Goal: Transaction & Acquisition: Purchase product/service

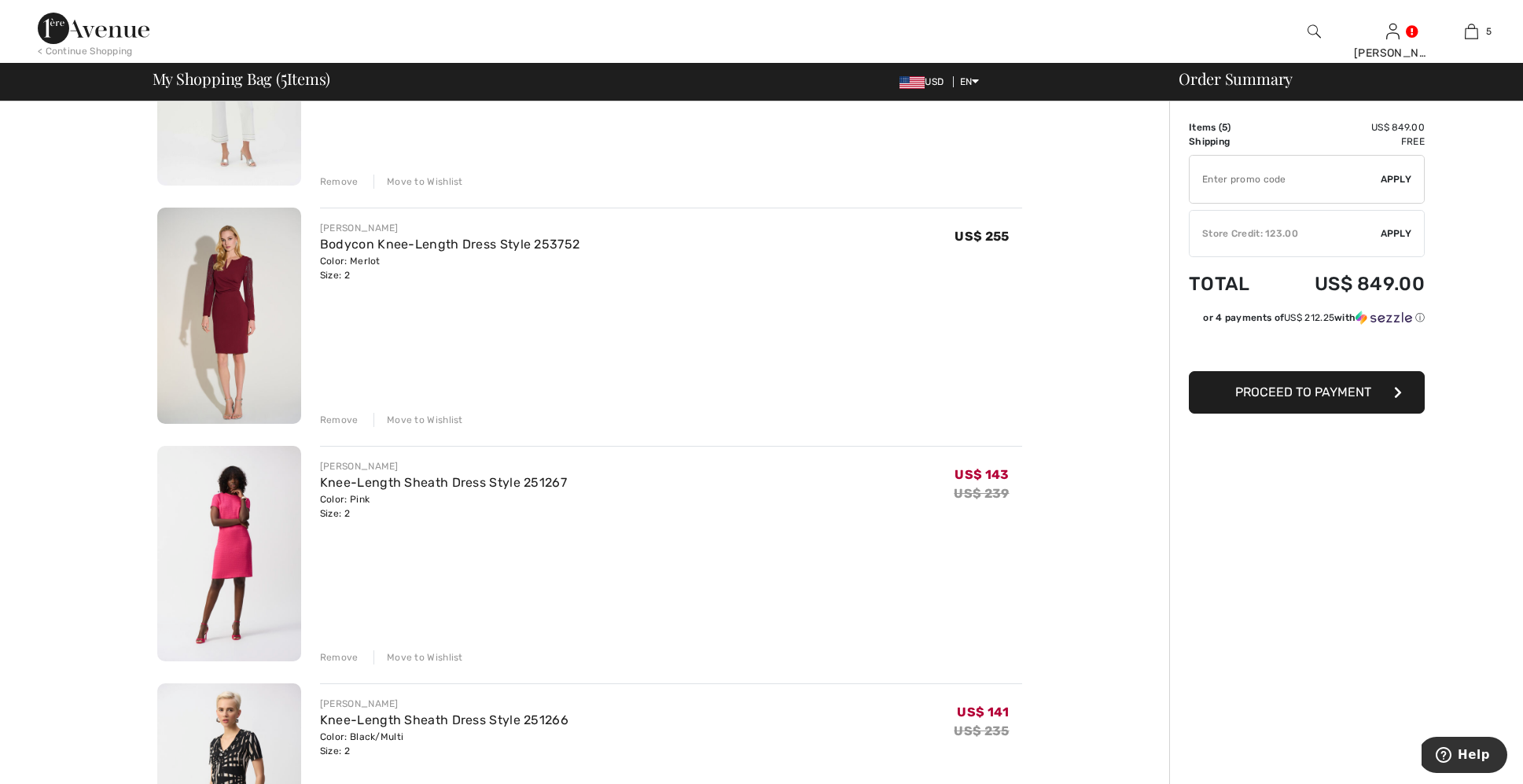
scroll to position [500, 0]
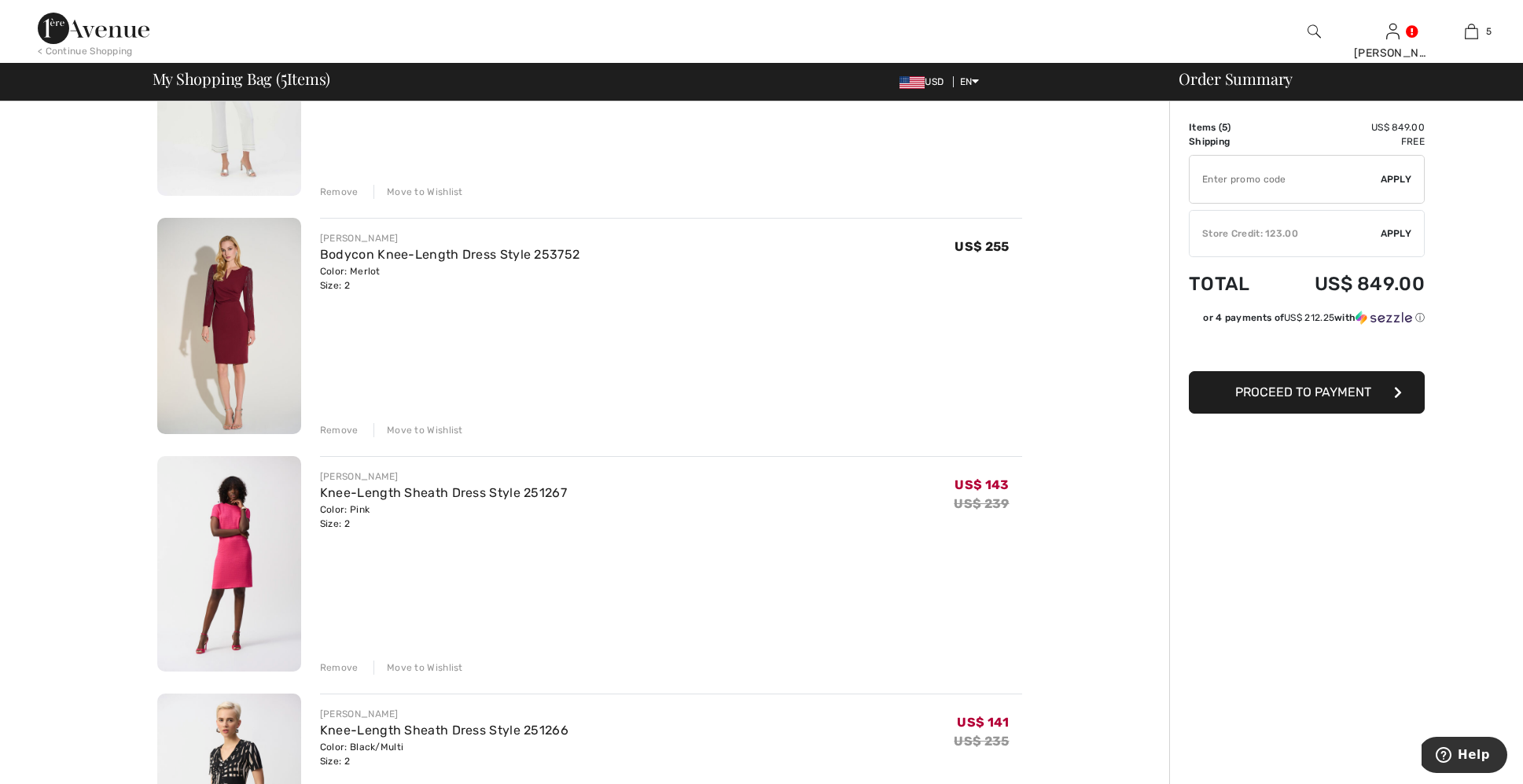
click at [332, 654] on div "JOSEPH RIBKOFF Knee-Length Sheath Dress Style 251267 Color: Pink Size: 2 Final …" at bounding box center [671, 565] width 703 height 220
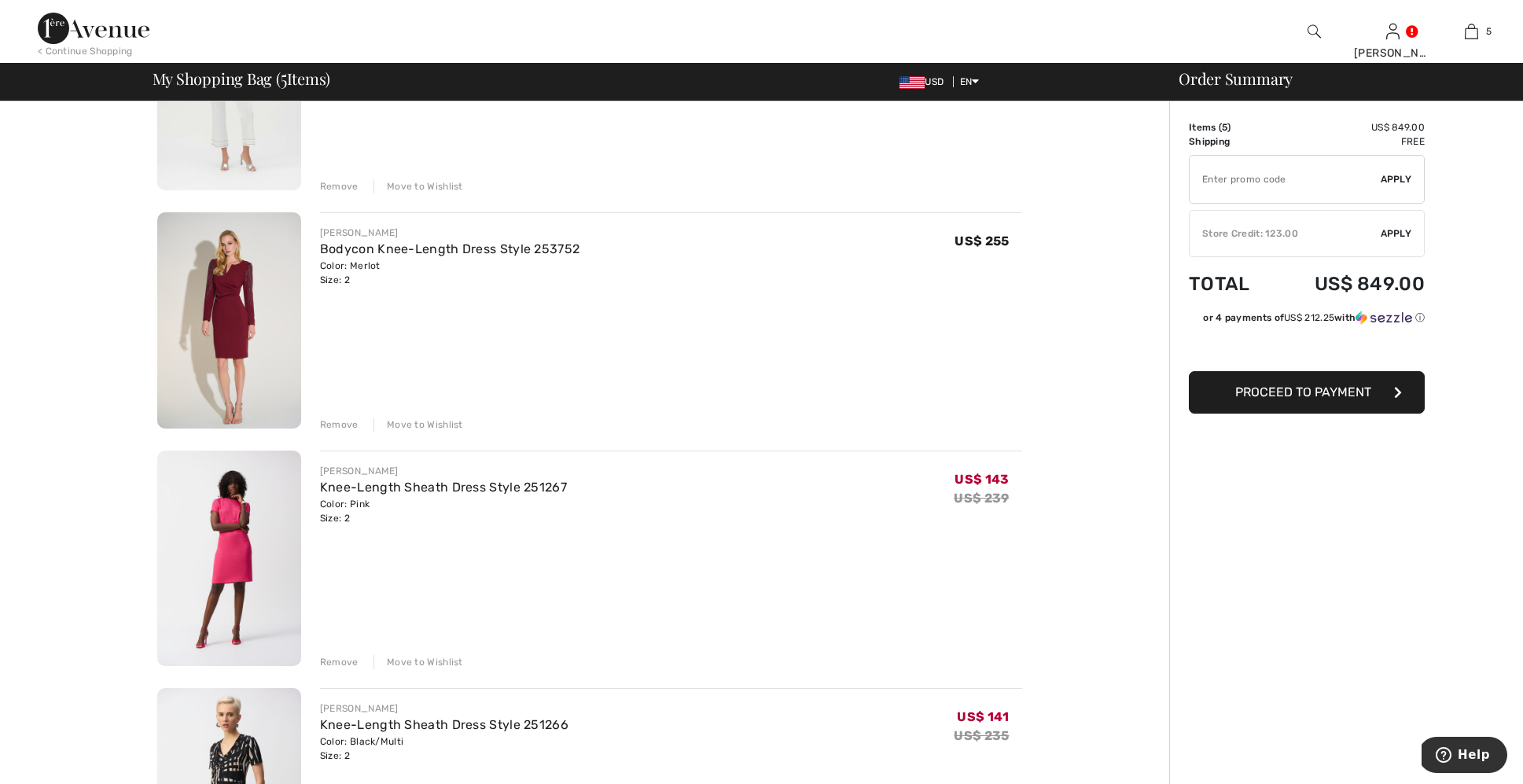
scroll to position [494, 0]
click at [330, 661] on div "Remove" at bounding box center [339, 661] width 39 height 14
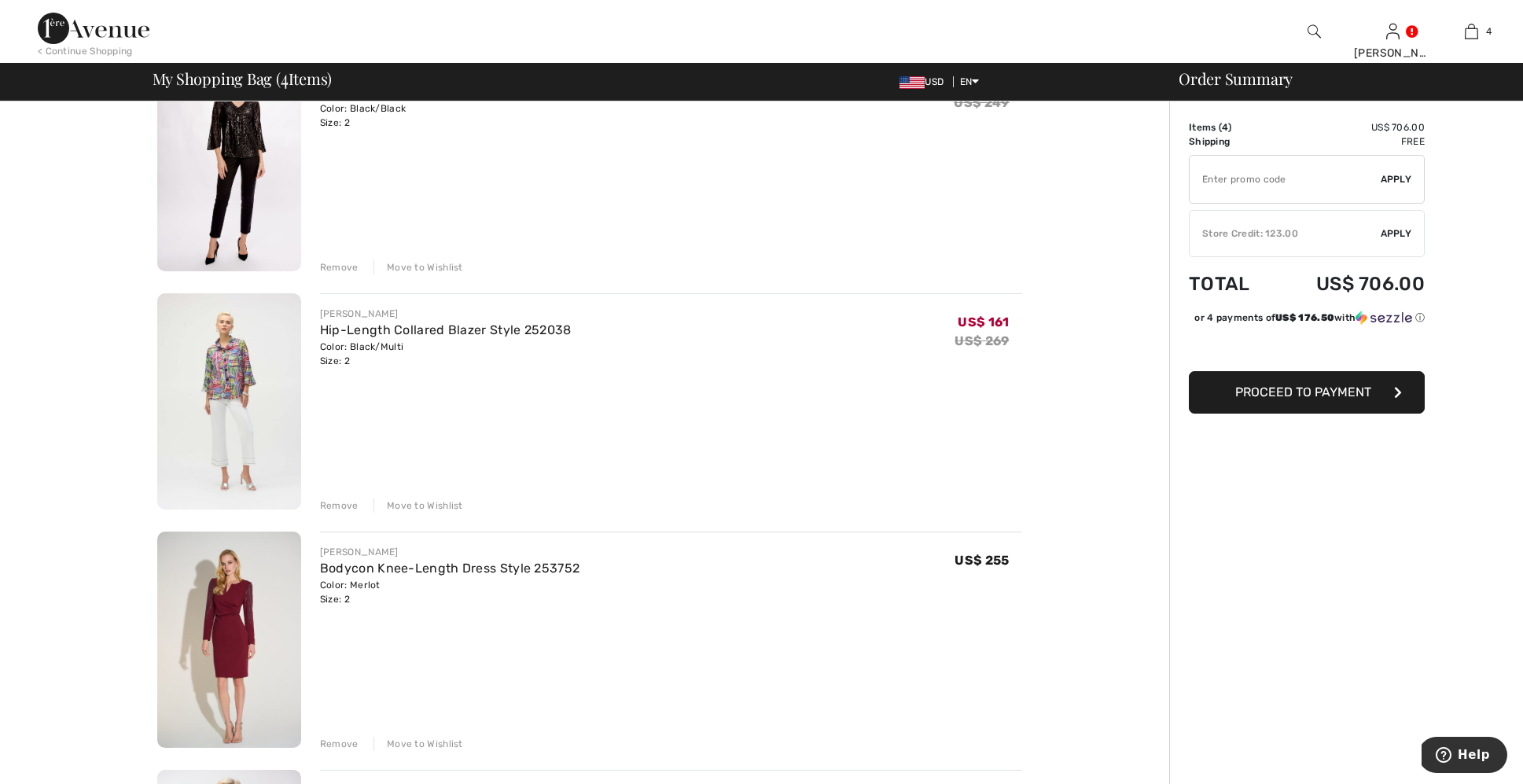
scroll to position [246, 0]
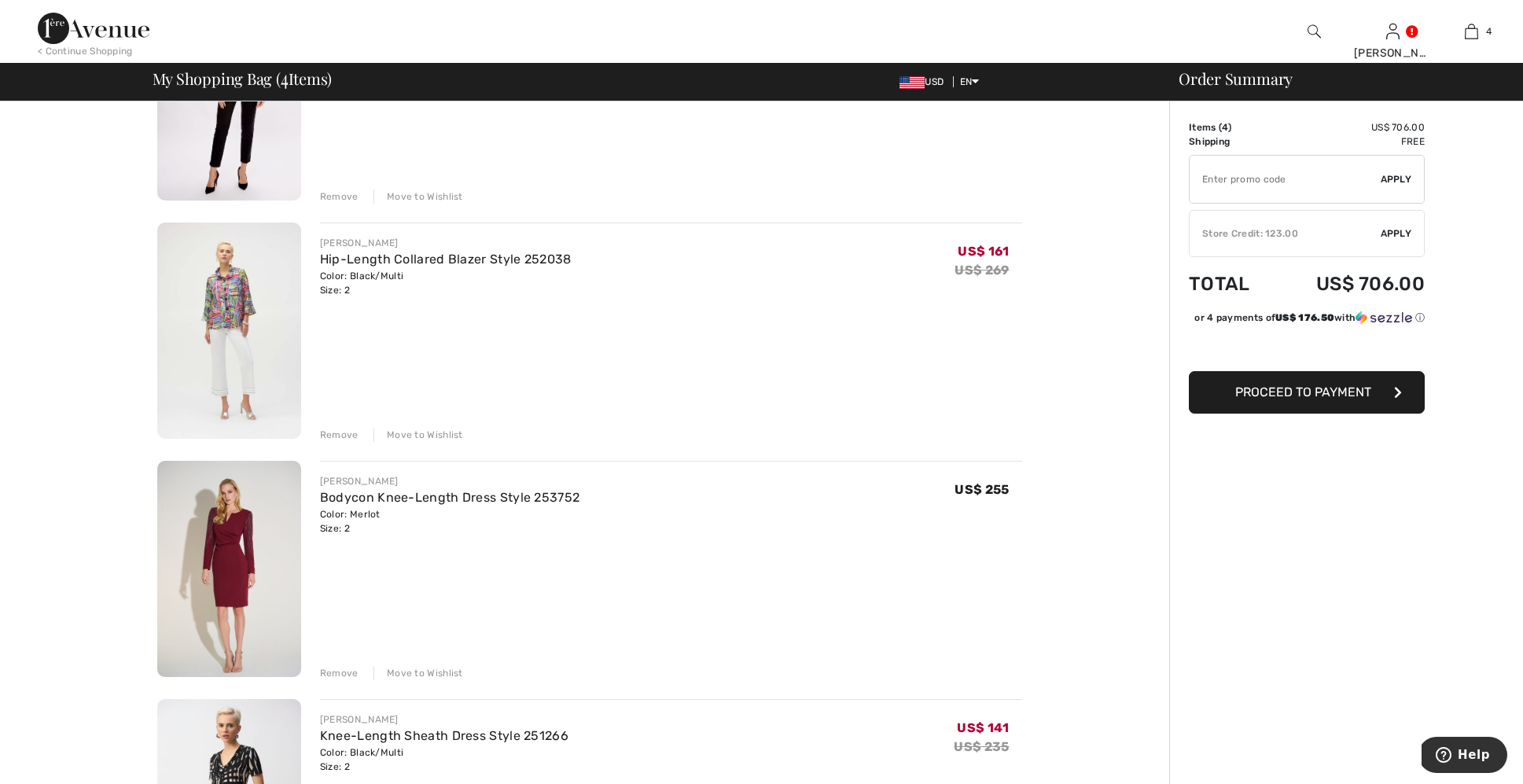
click at [340, 670] on div "Remove" at bounding box center [339, 673] width 39 height 14
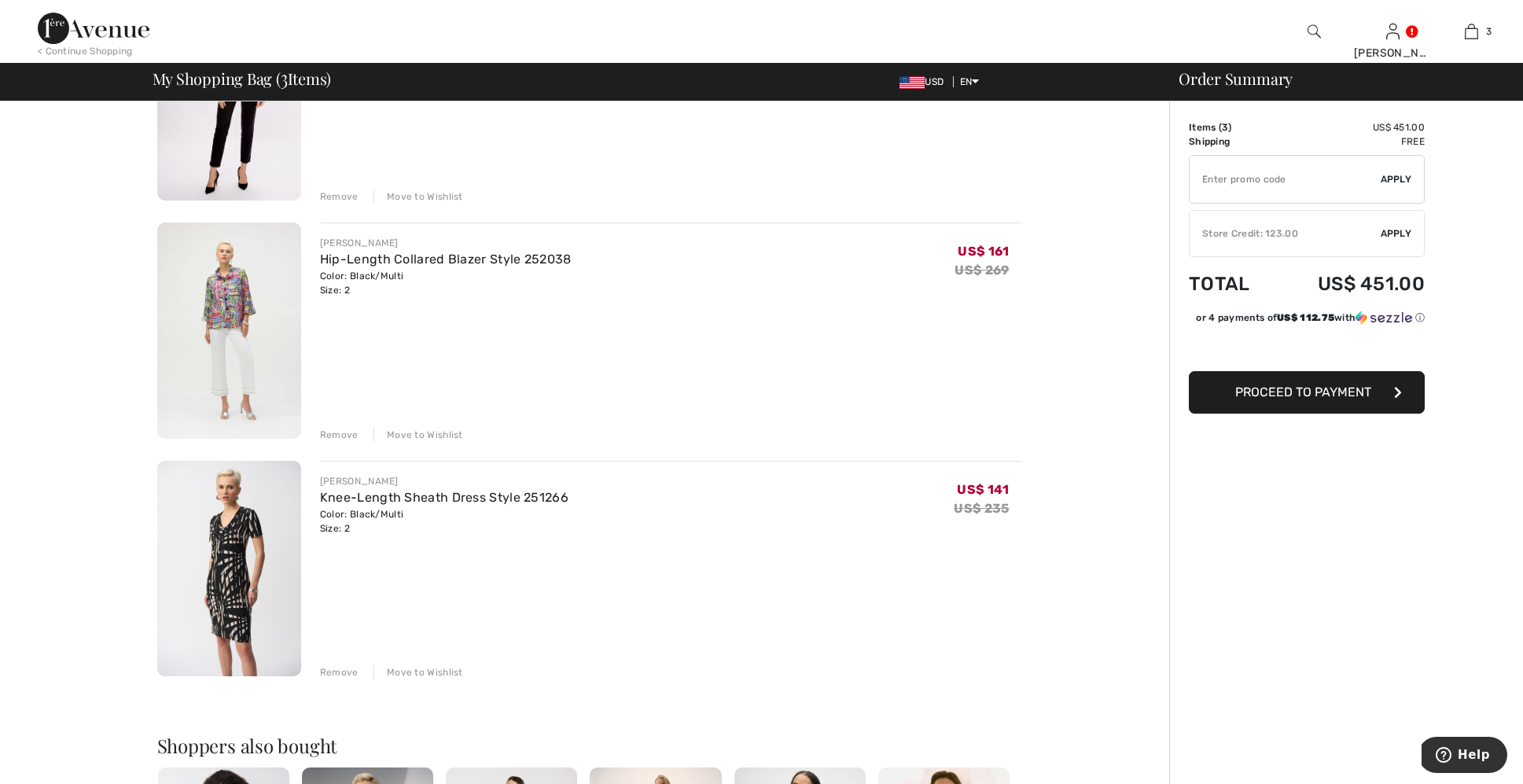
drag, startPoint x: 340, startPoint y: 670, endPoint x: 679, endPoint y: 584, distance: 349.7
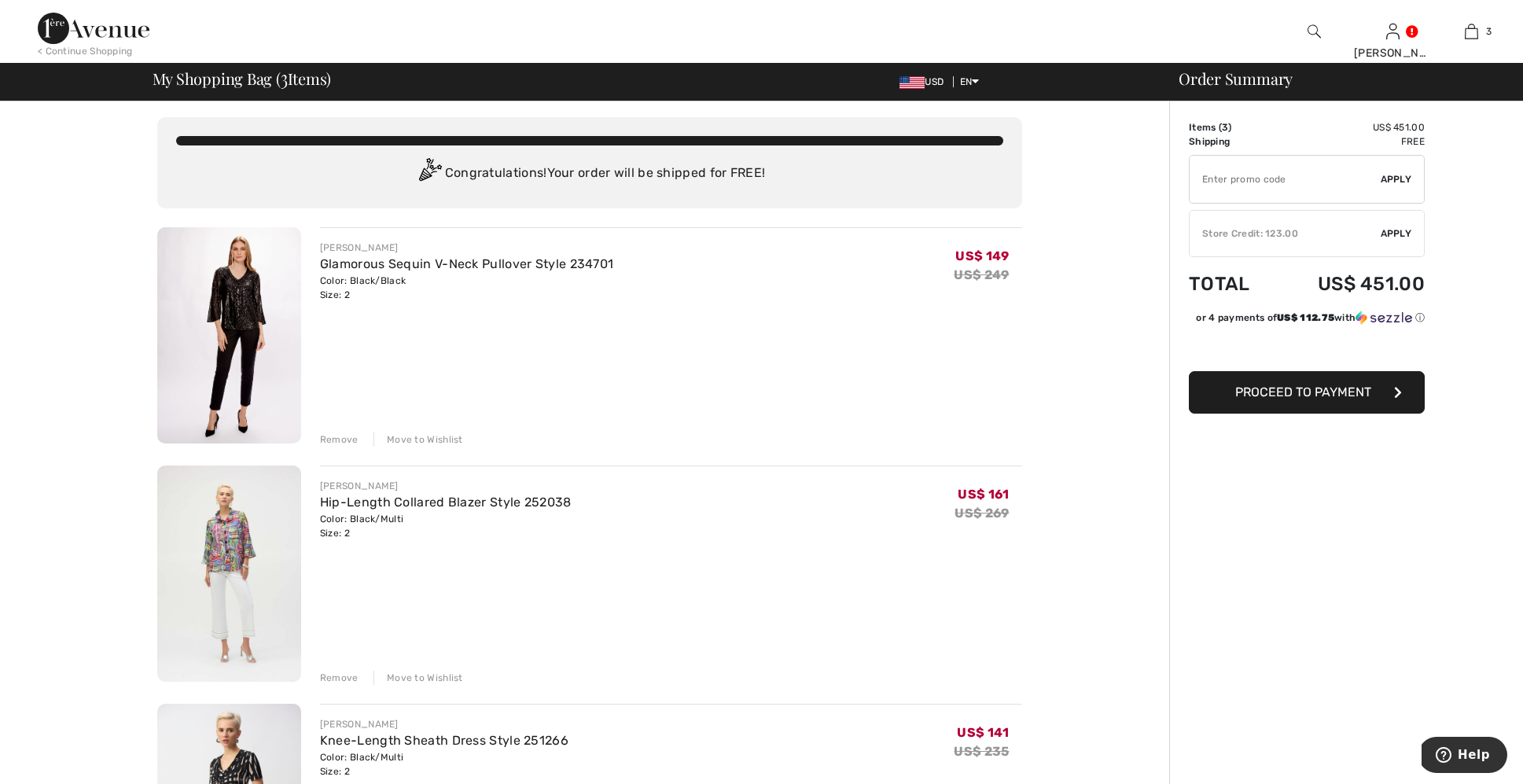
scroll to position [7, 0]
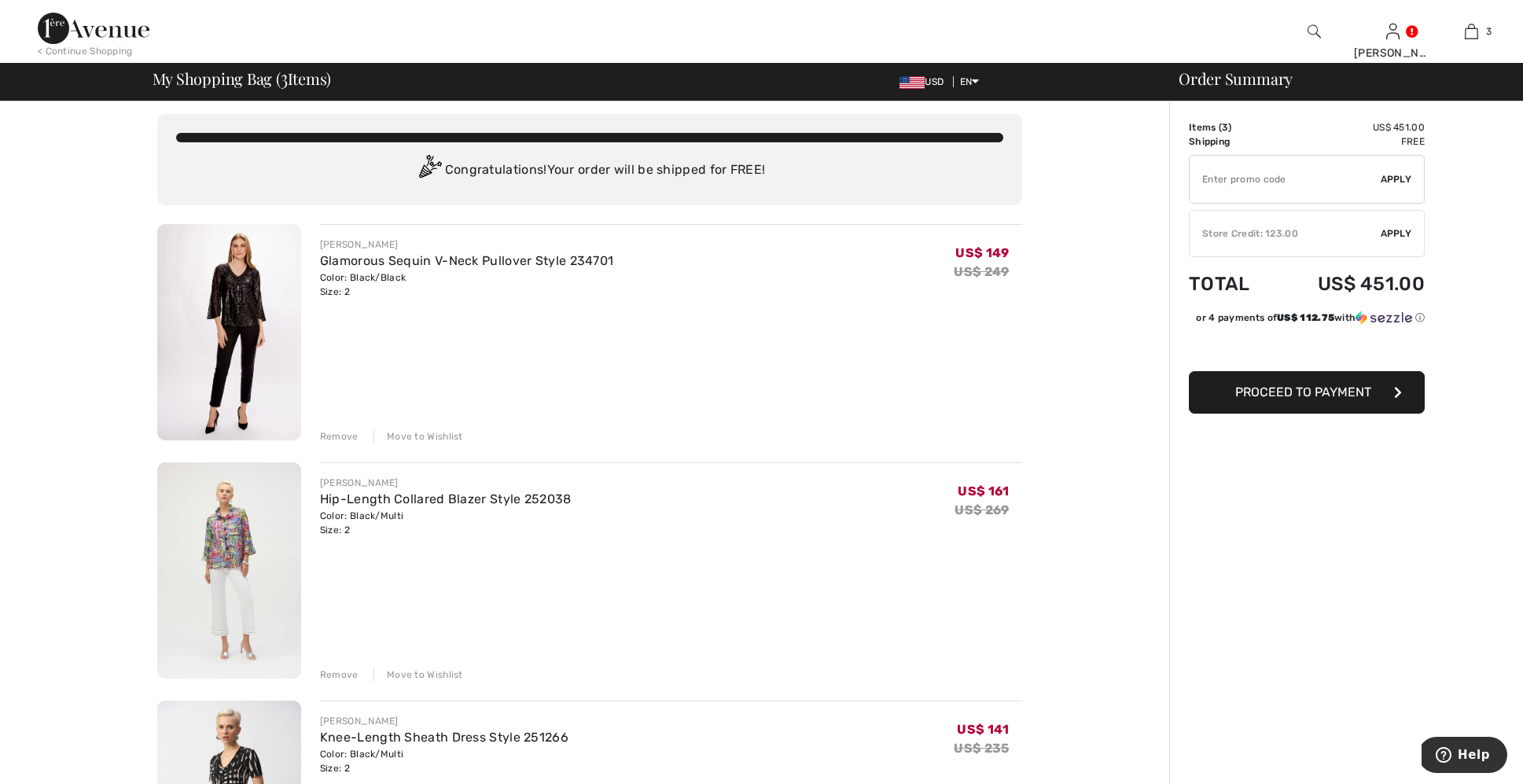
click at [342, 433] on div "Remove" at bounding box center [339, 436] width 39 height 14
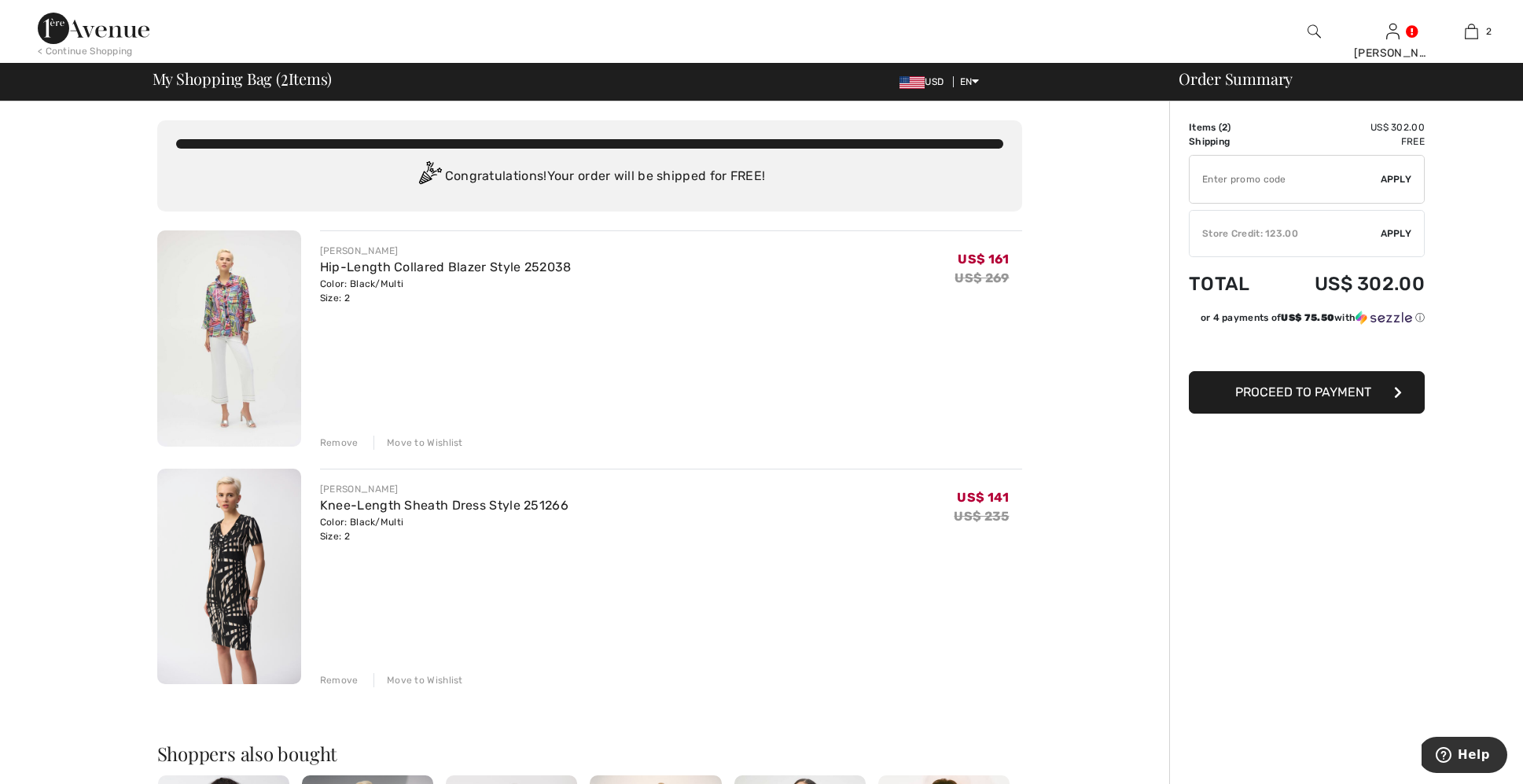
scroll to position [12, 0]
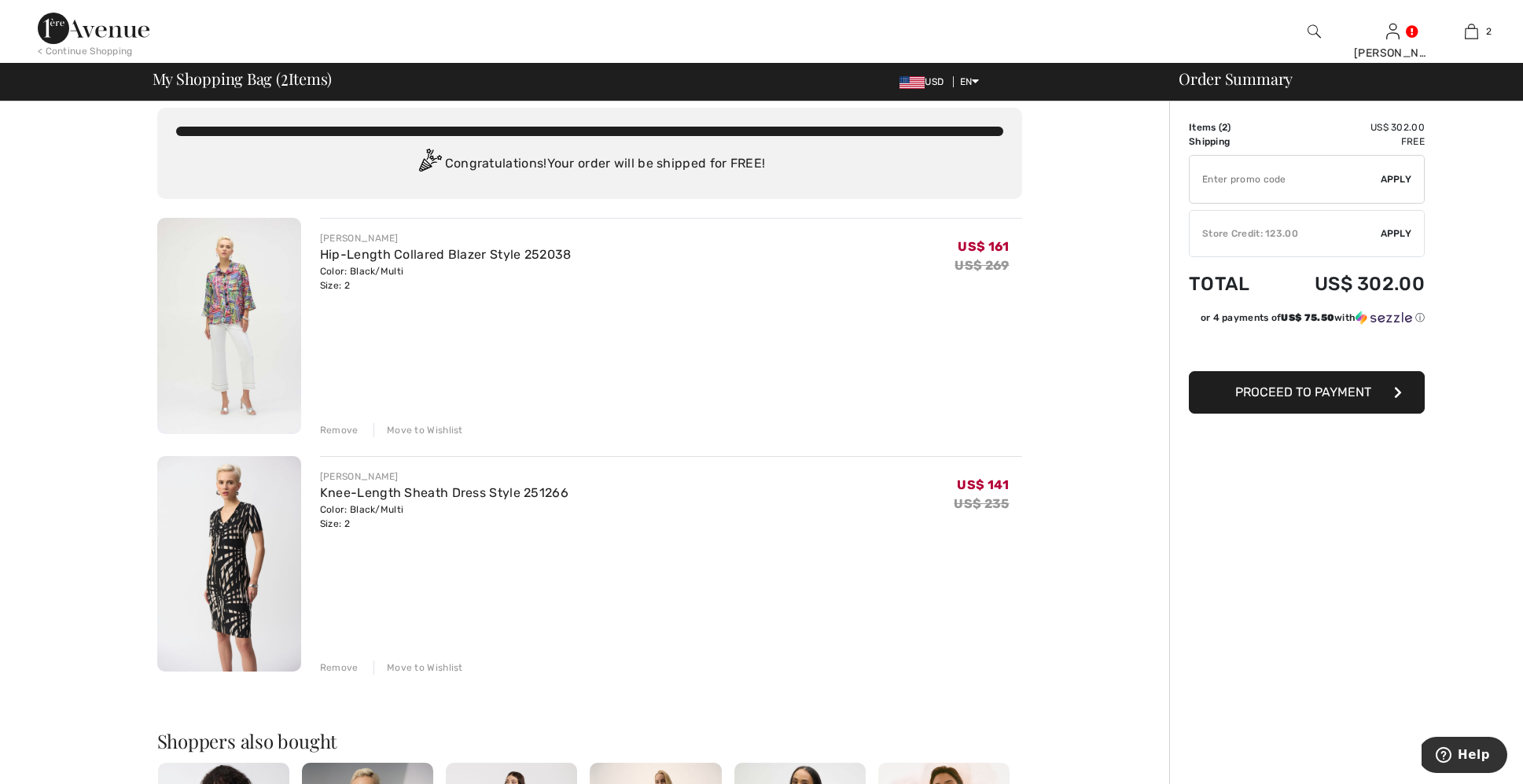
click at [1392, 227] on span "Apply" at bounding box center [1396, 233] width 31 height 14
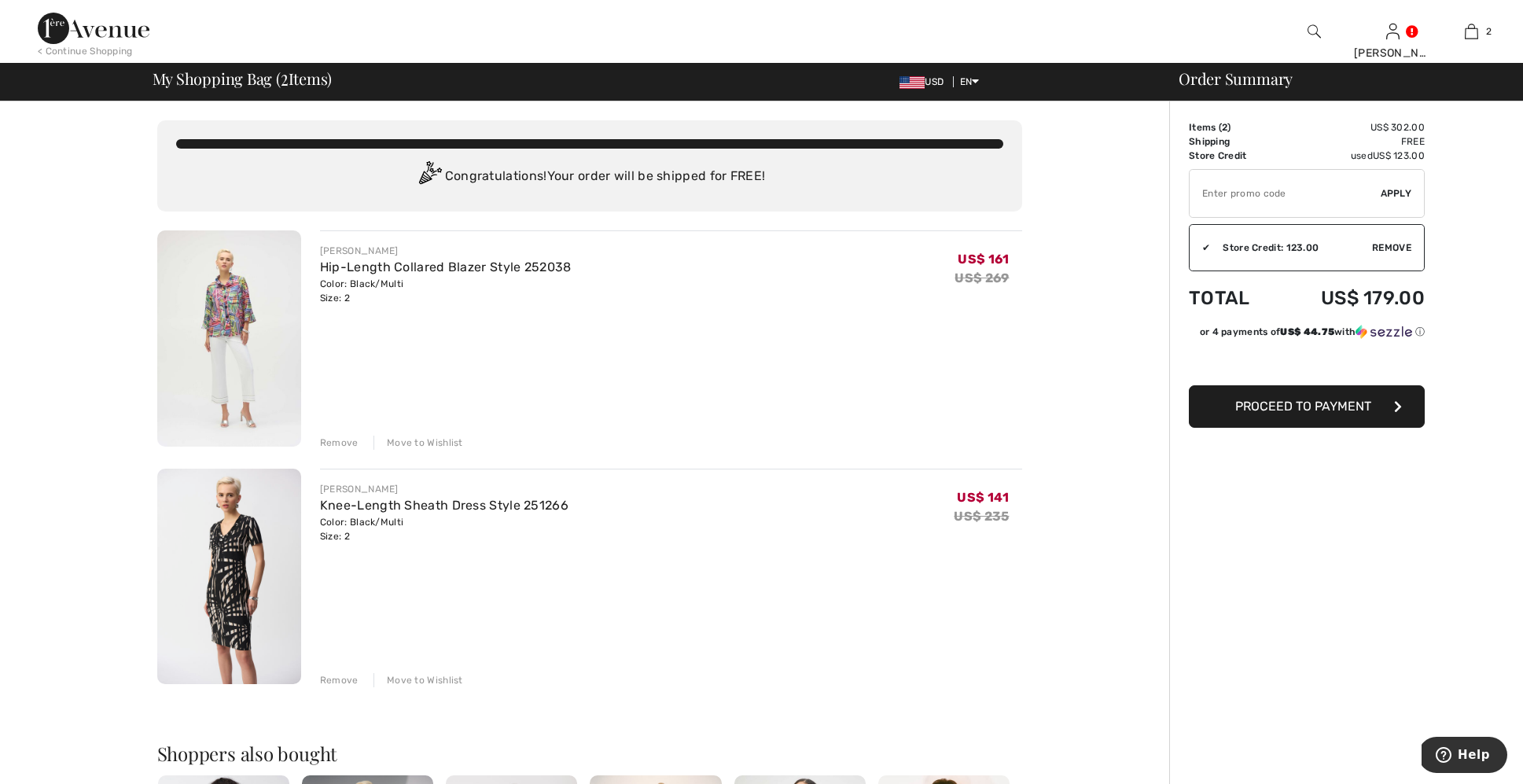
scroll to position [0, 0]
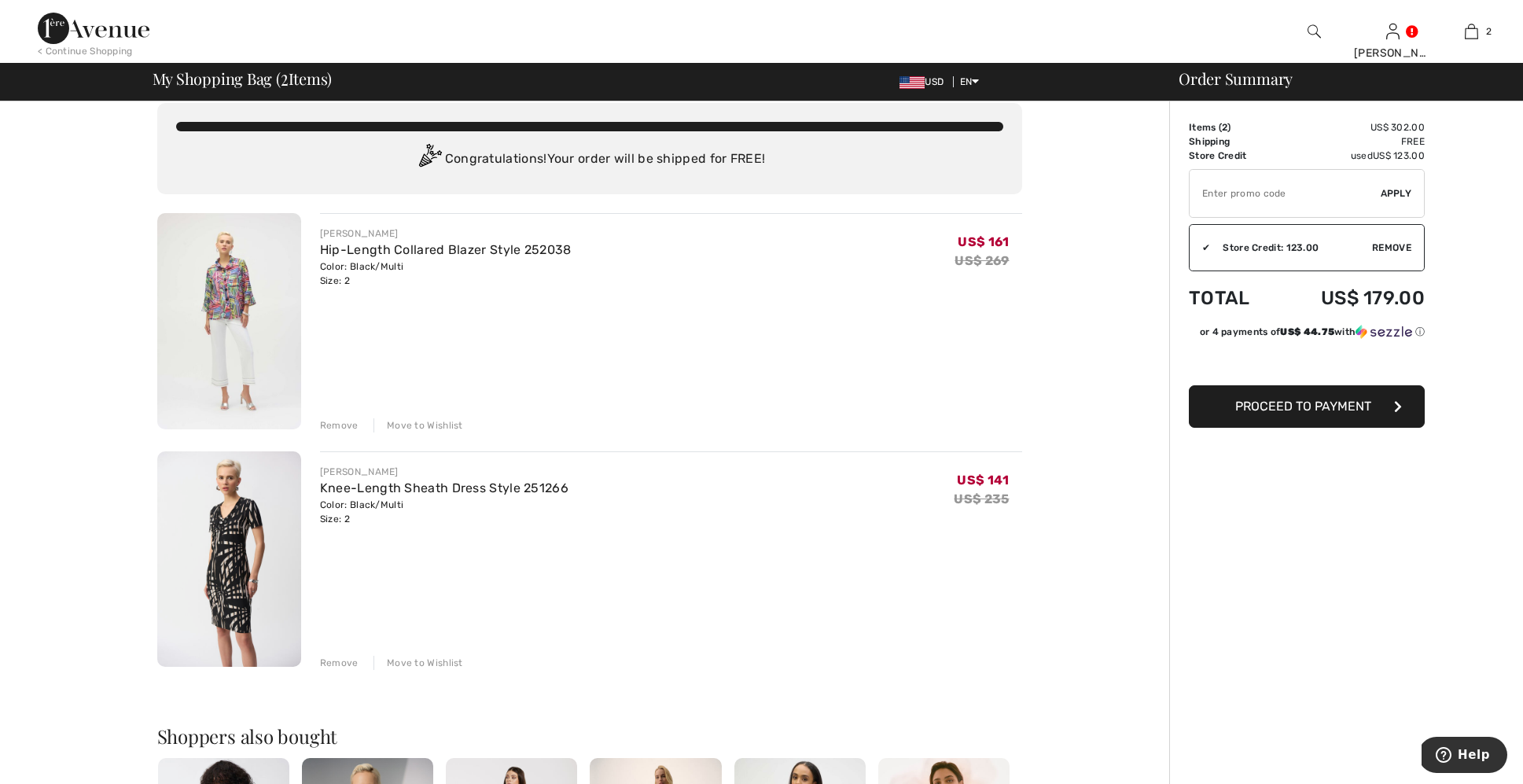
click at [246, 299] on img at bounding box center [228, 320] width 144 height 216
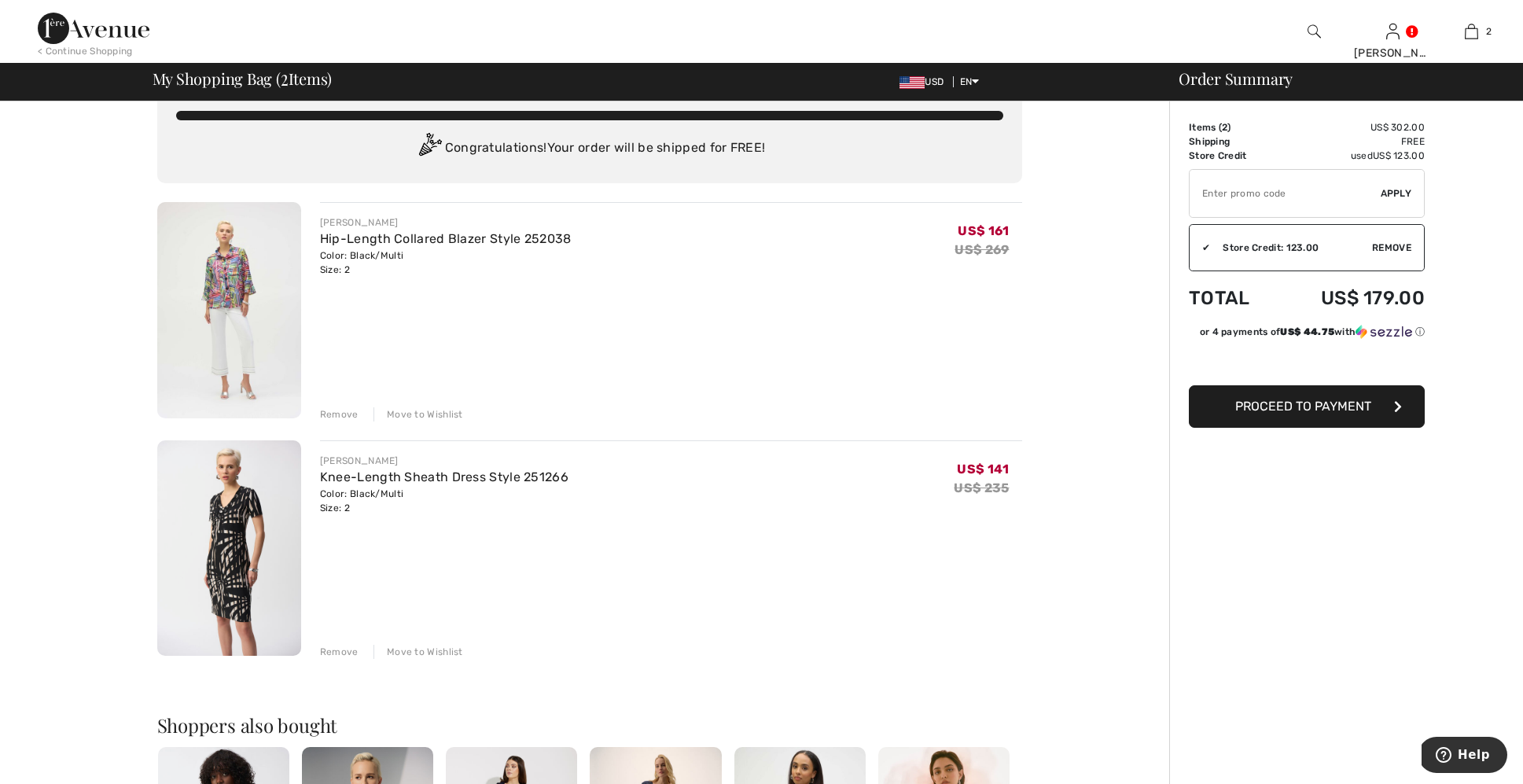
click at [246, 299] on img at bounding box center [228, 310] width 144 height 216
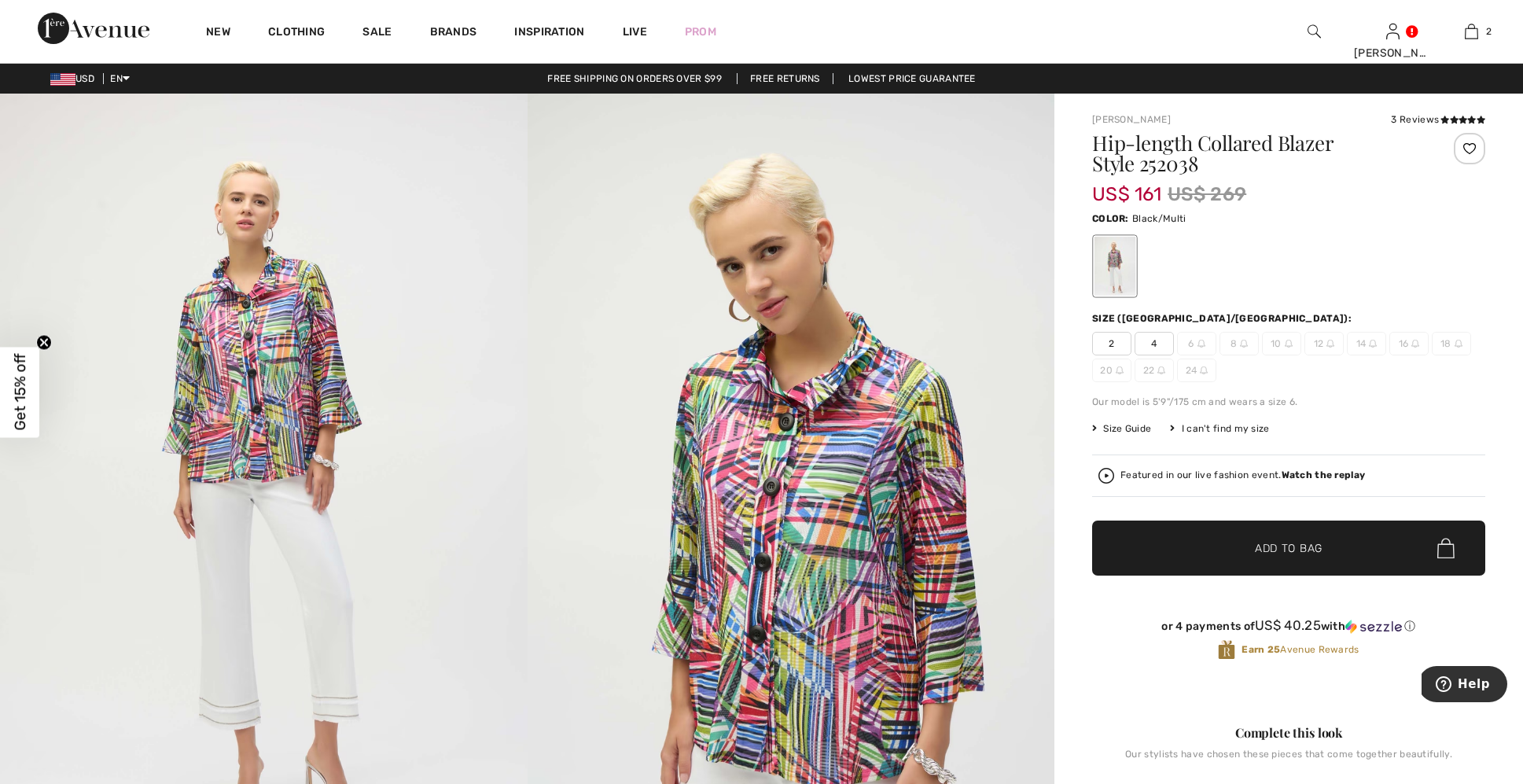
click at [1109, 338] on span "2" at bounding box center [1111, 343] width 39 height 24
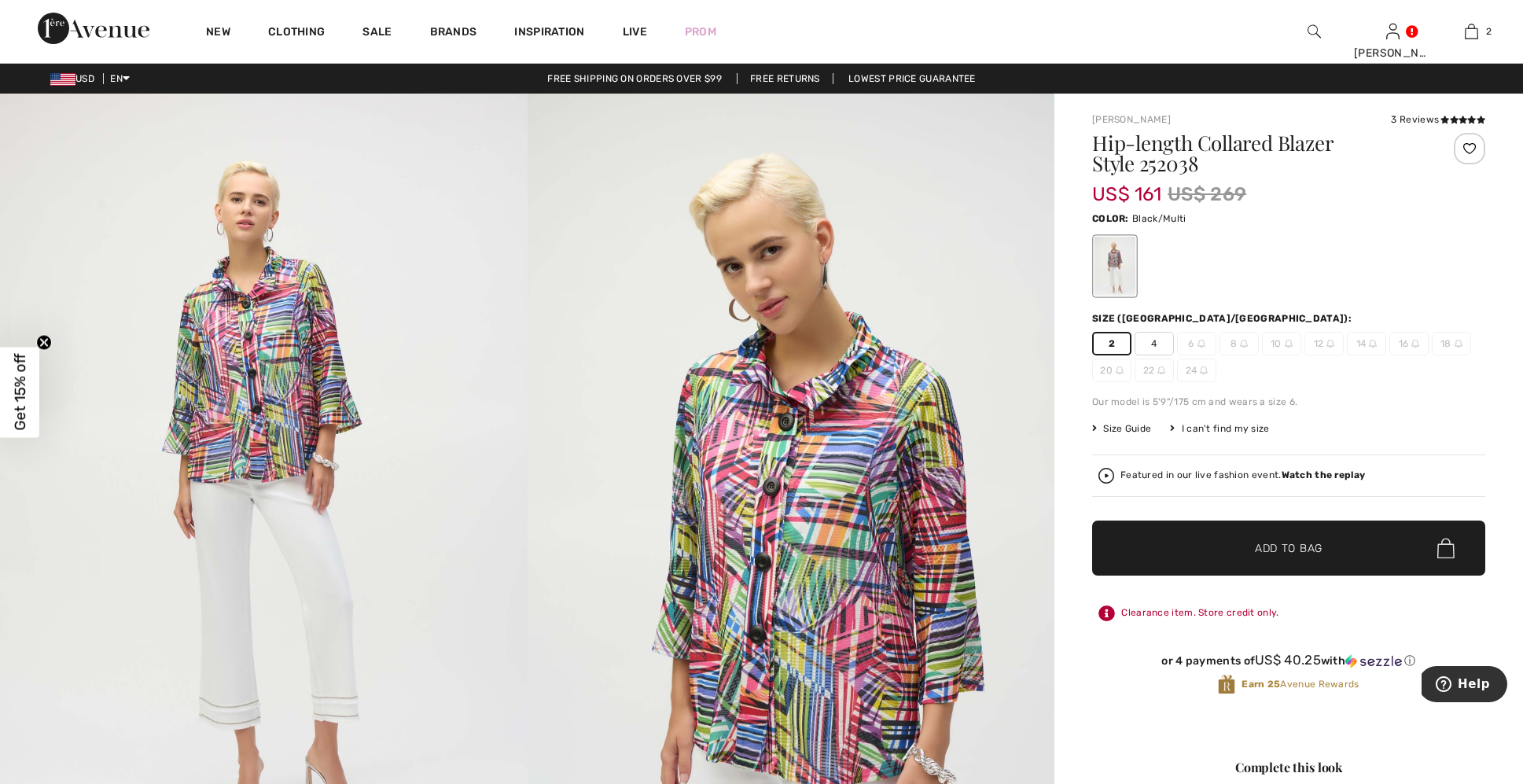
click at [1288, 545] on span "Add to Bag" at bounding box center [1288, 547] width 67 height 16
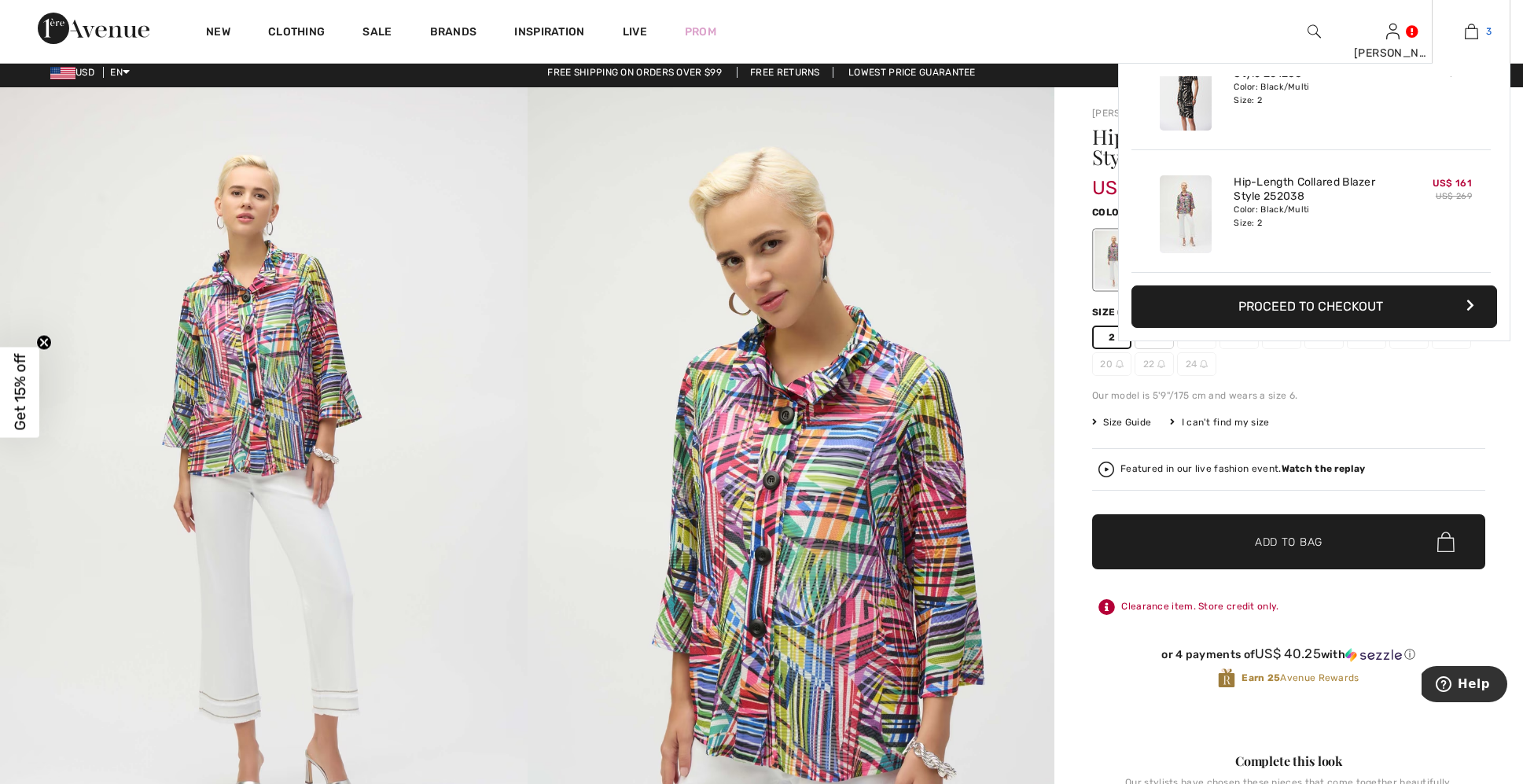
scroll to position [7, 1]
click at [1472, 27] on img at bounding box center [1472, 31] width 13 height 19
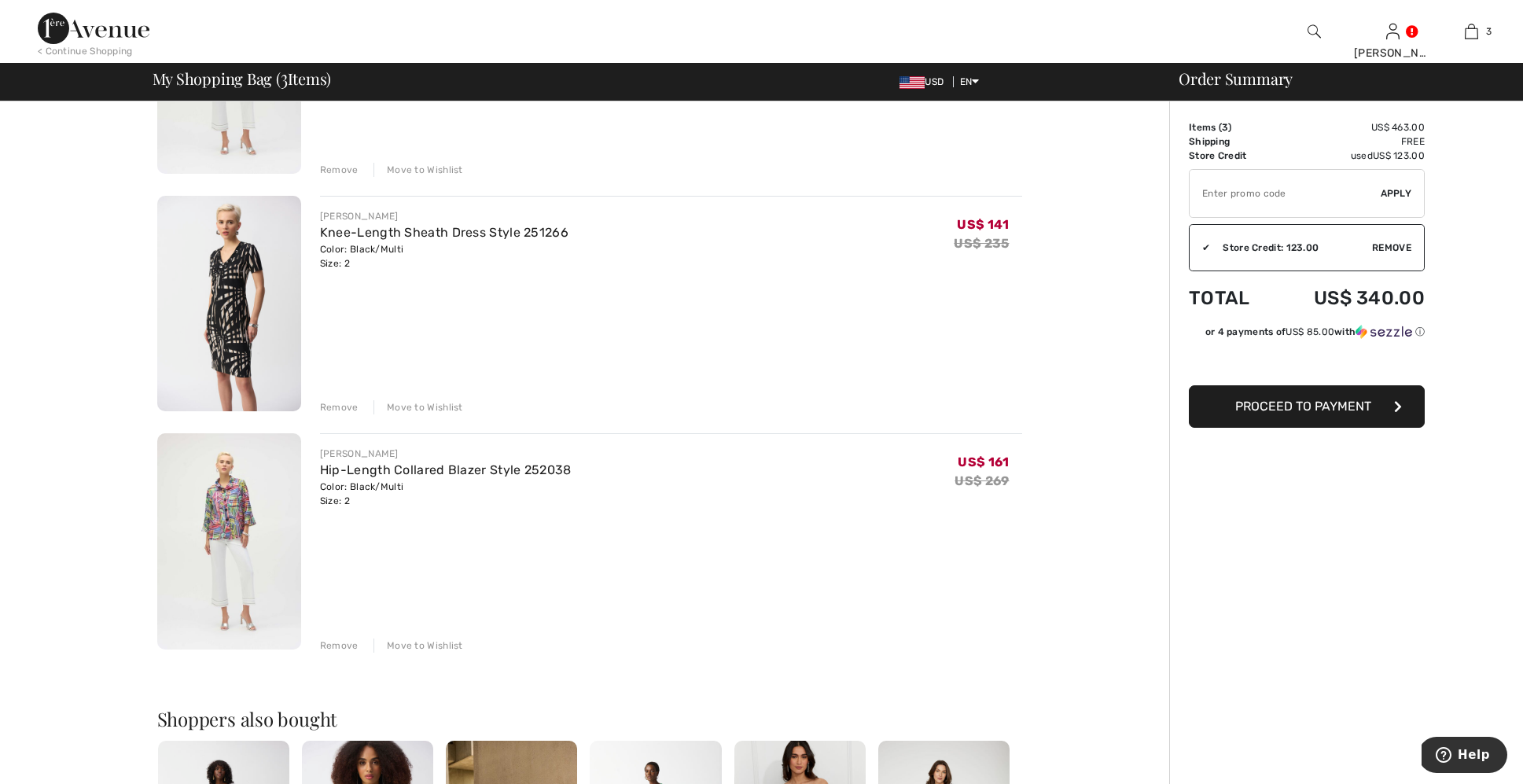
scroll to position [274, 0]
click at [330, 638] on div "Remove" at bounding box center [339, 644] width 39 height 14
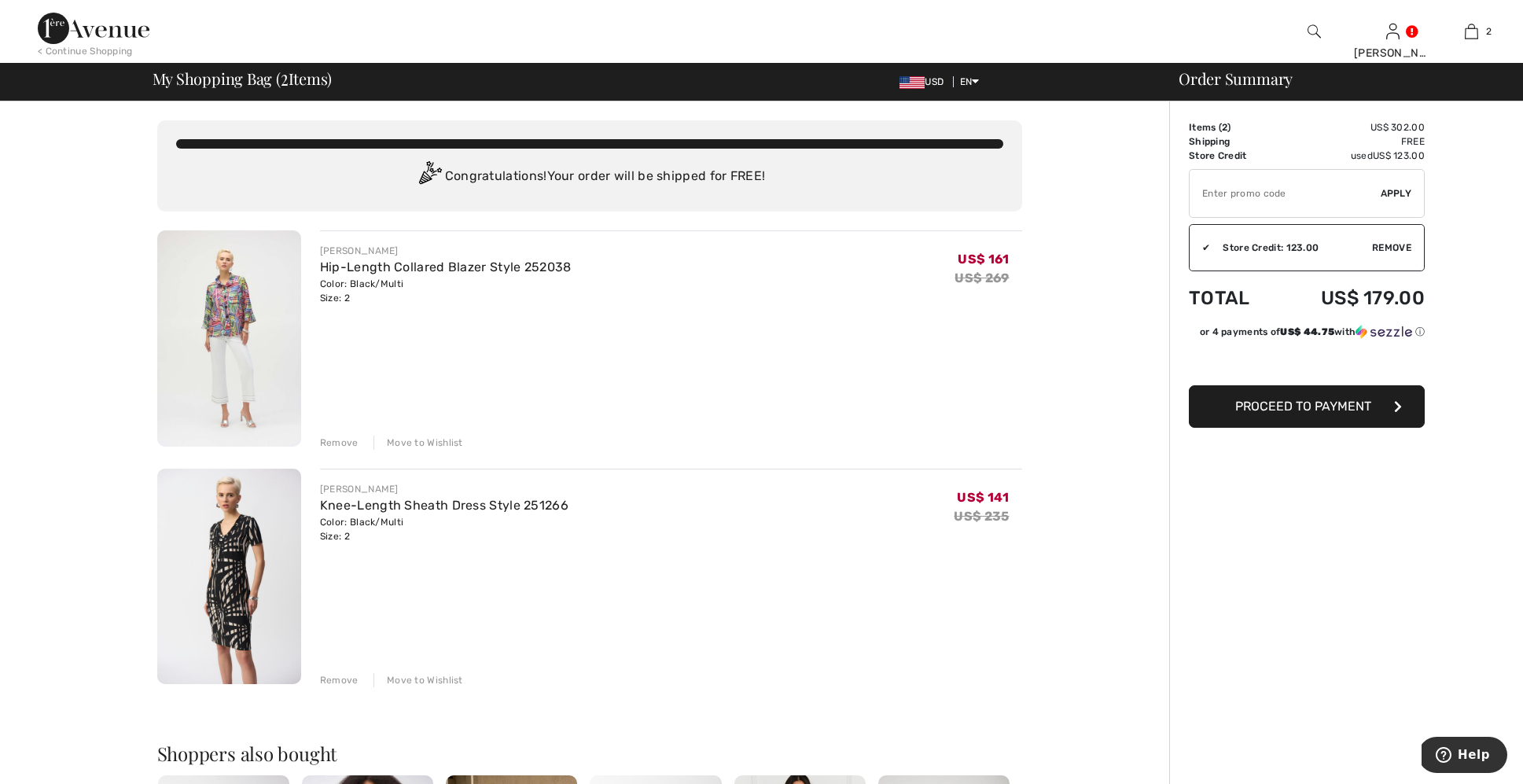
scroll to position [0, 0]
click at [1299, 402] on span "Proceed to Payment" at bounding box center [1302, 406] width 136 height 15
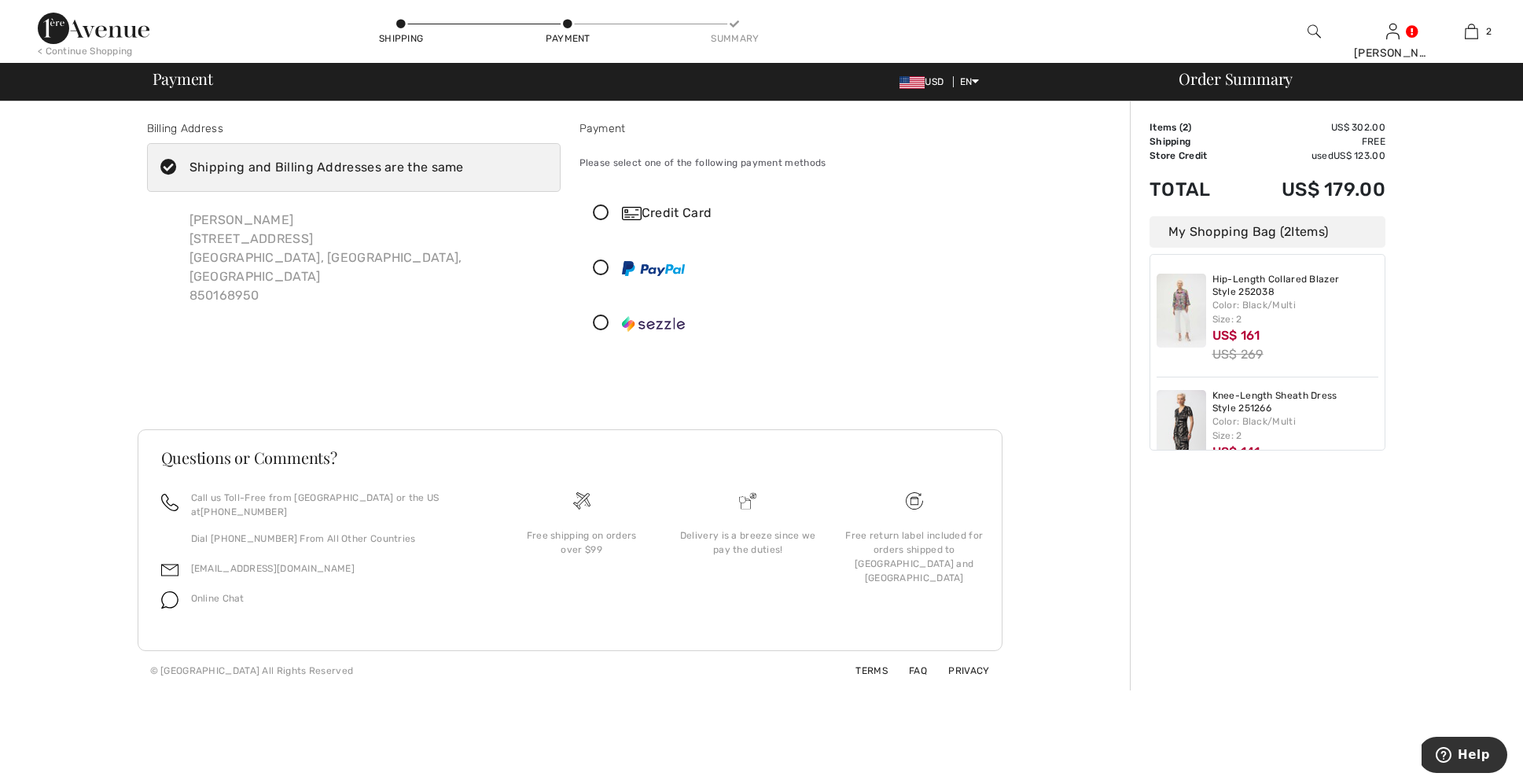
scroll to position [0, 1]
click at [598, 207] on icon at bounding box center [601, 213] width 42 height 16
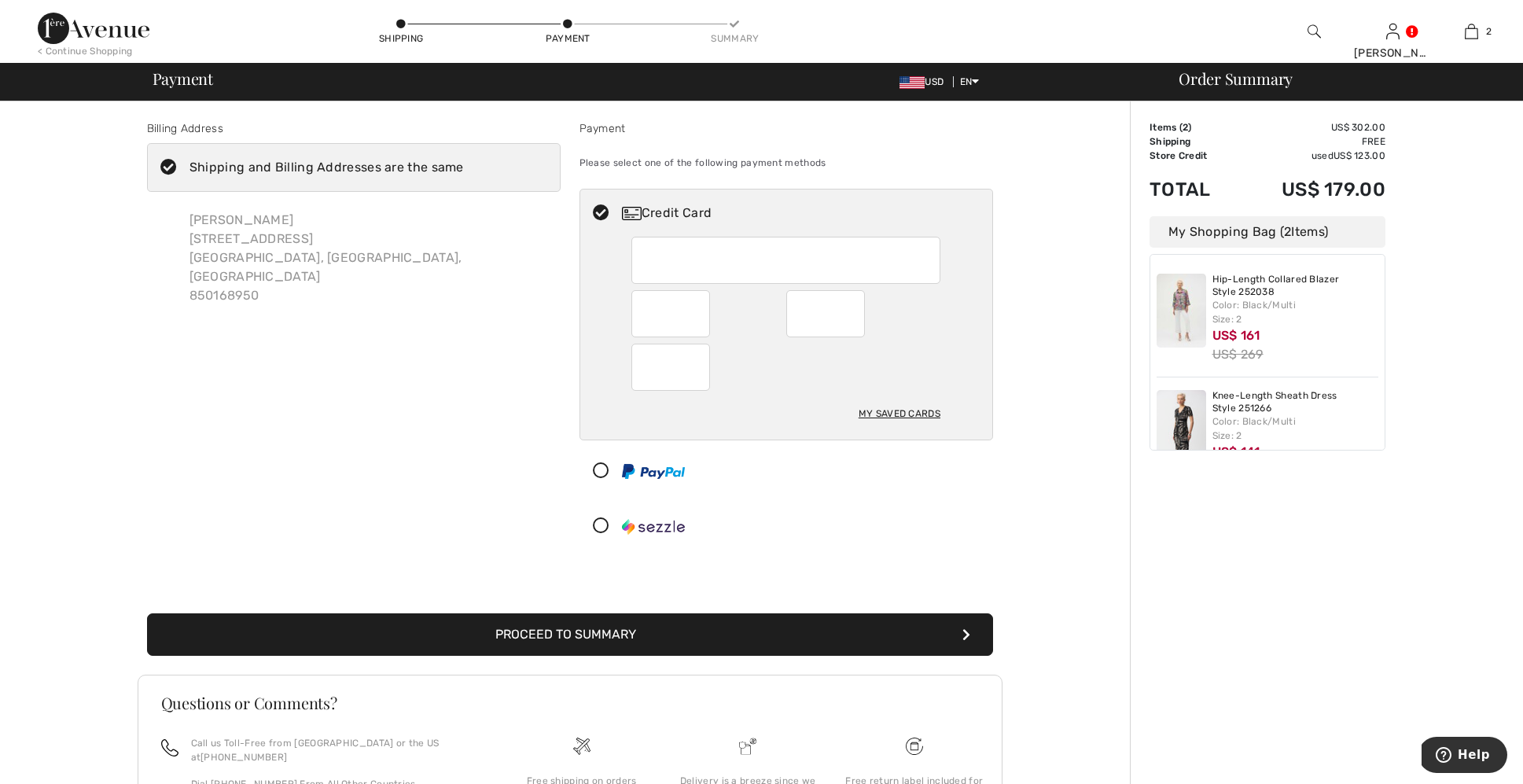
scroll to position [0, 0]
click at [887, 411] on div "My Saved Cards" at bounding box center [899, 413] width 82 height 27
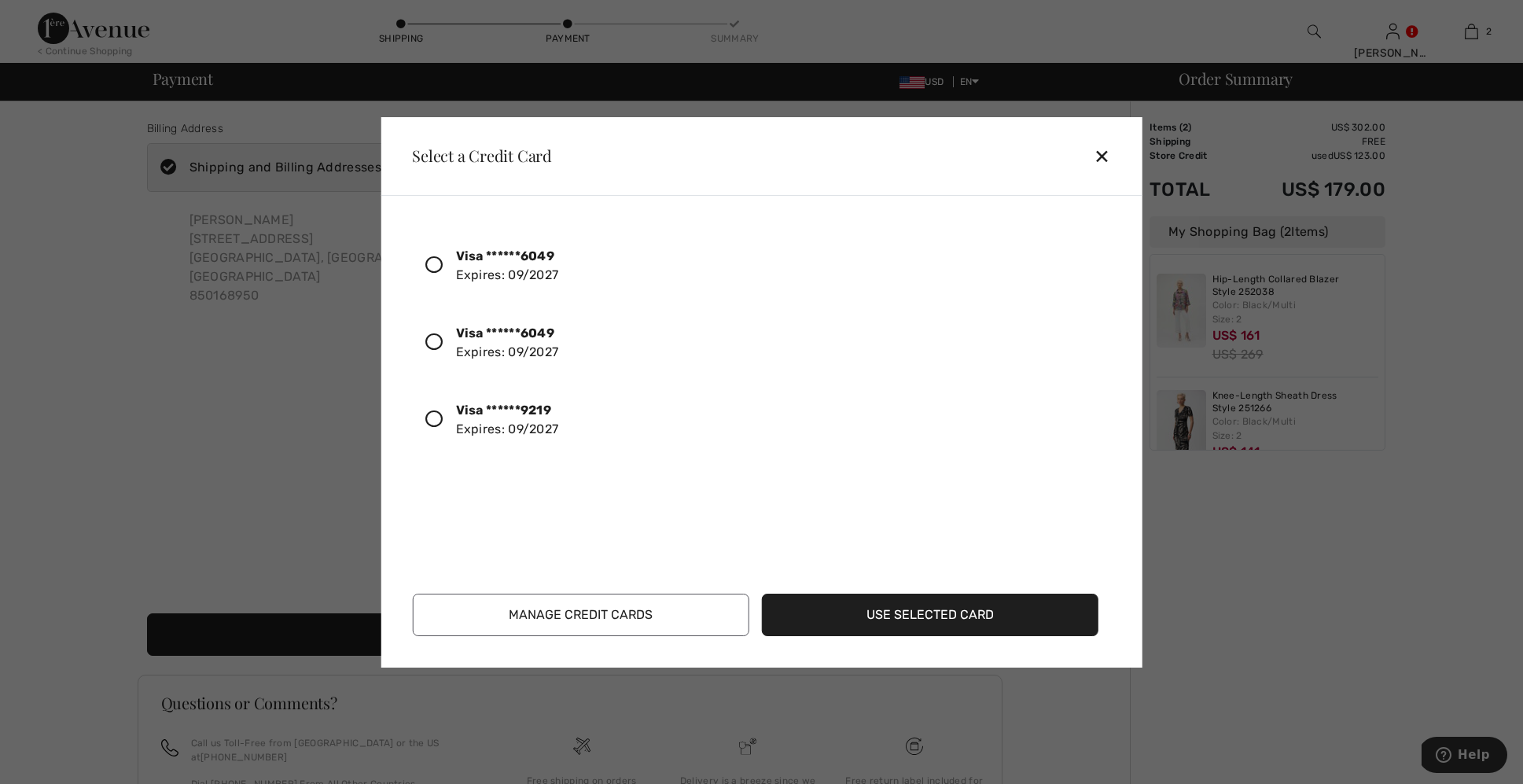
click at [1116, 145] on div "✕" at bounding box center [1109, 155] width 29 height 33
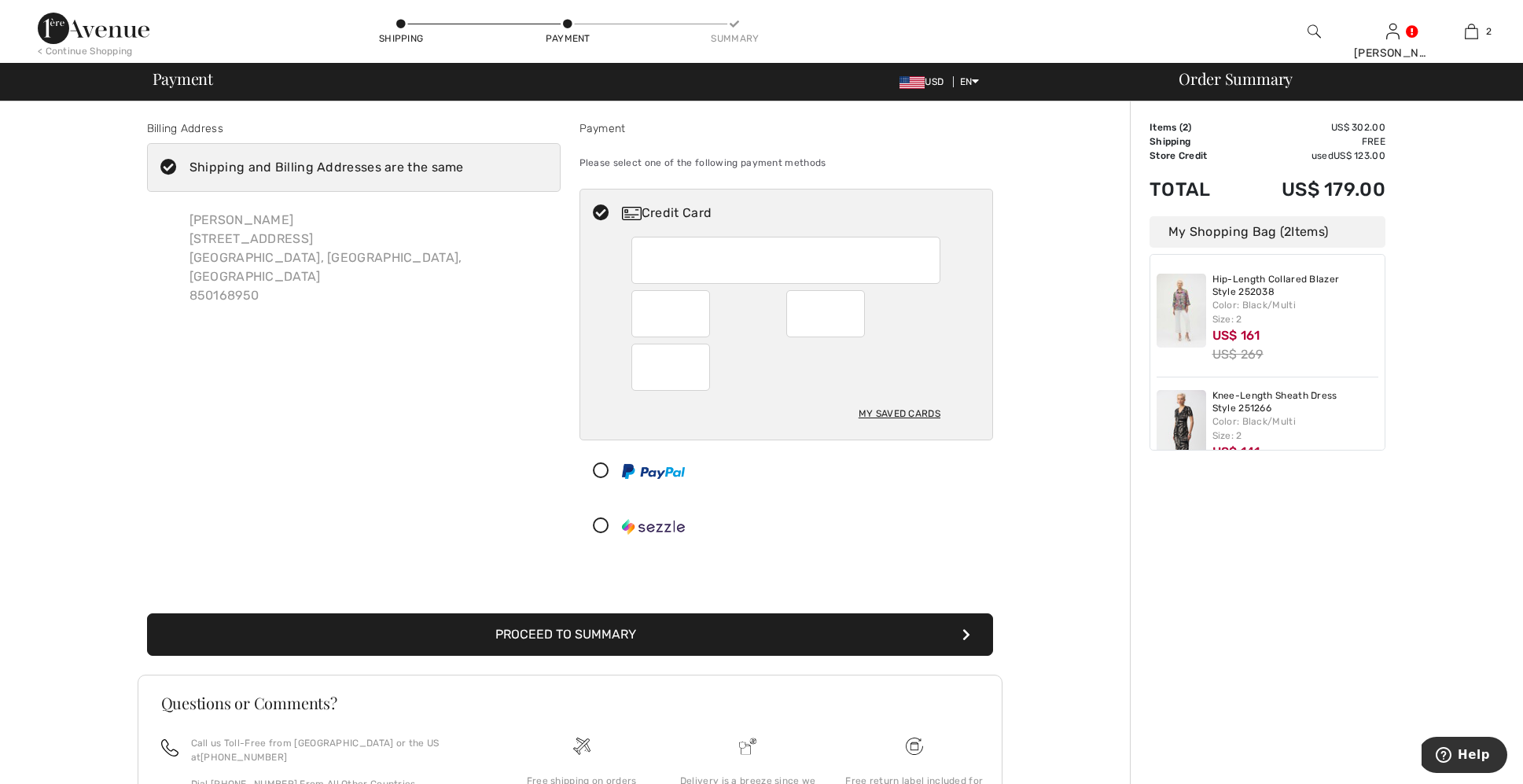
click at [561, 628] on button "Proceed to Summary" at bounding box center [570, 634] width 846 height 43
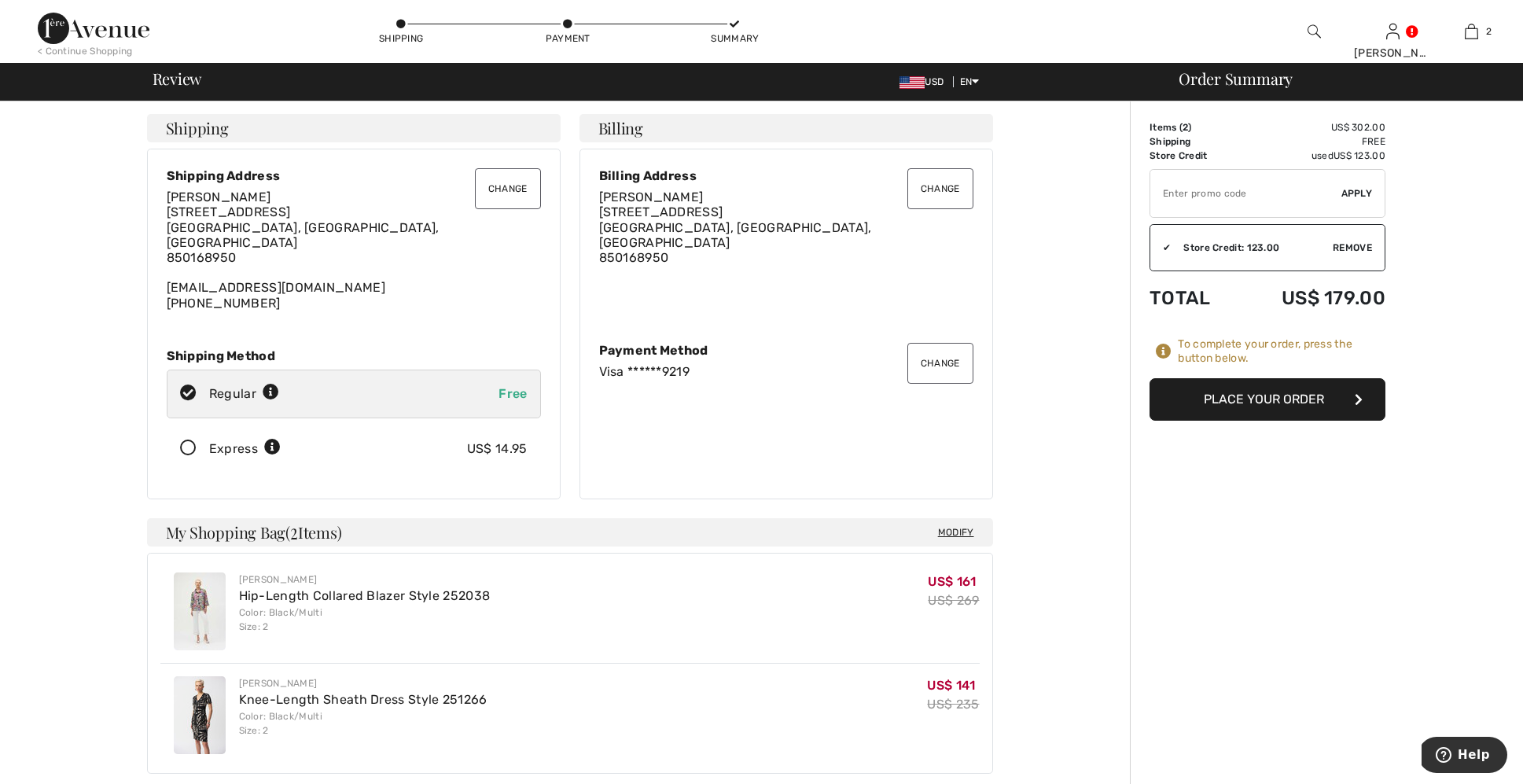
scroll to position [3, 0]
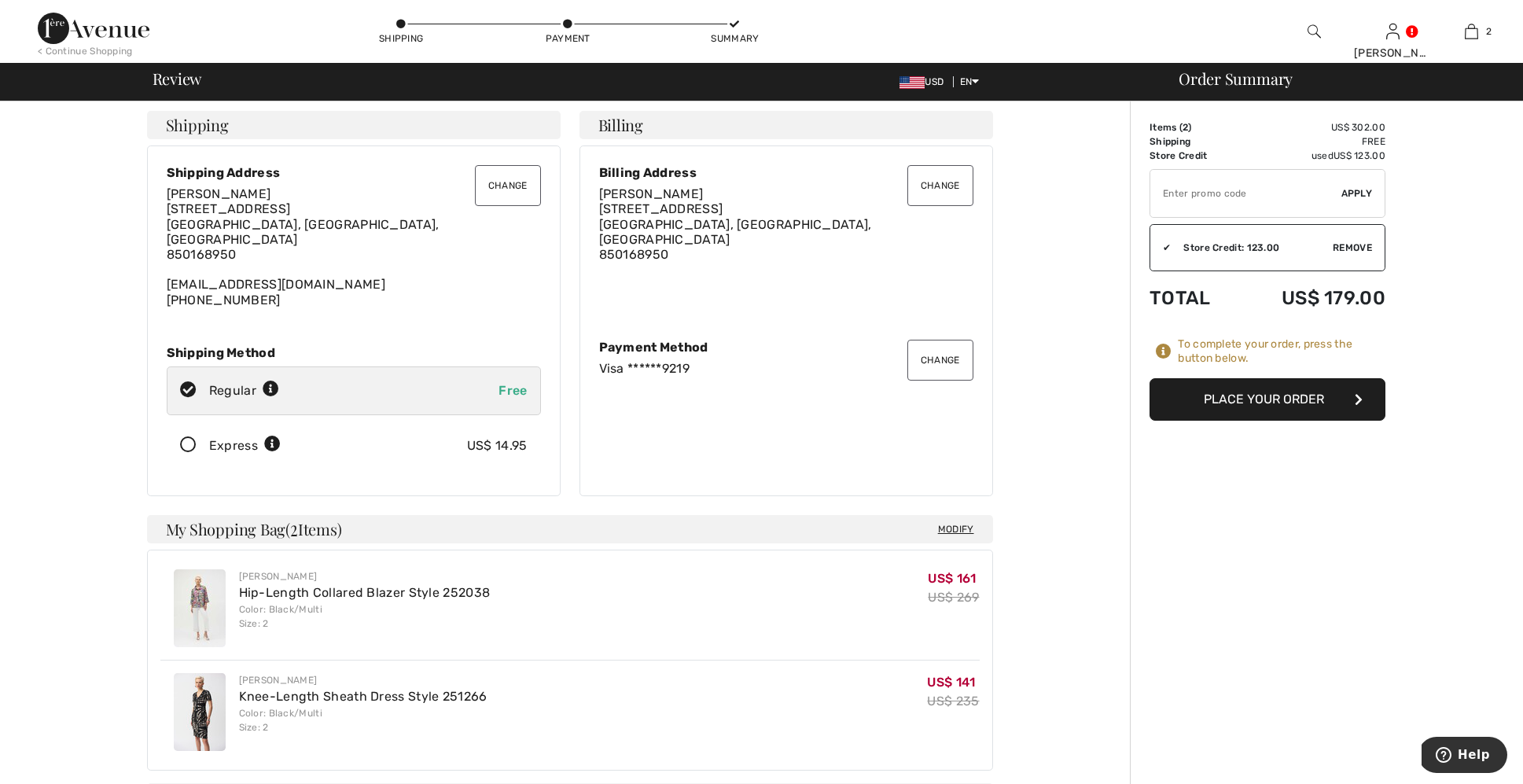
click at [1266, 395] on button "Place Your Order" at bounding box center [1267, 399] width 236 height 43
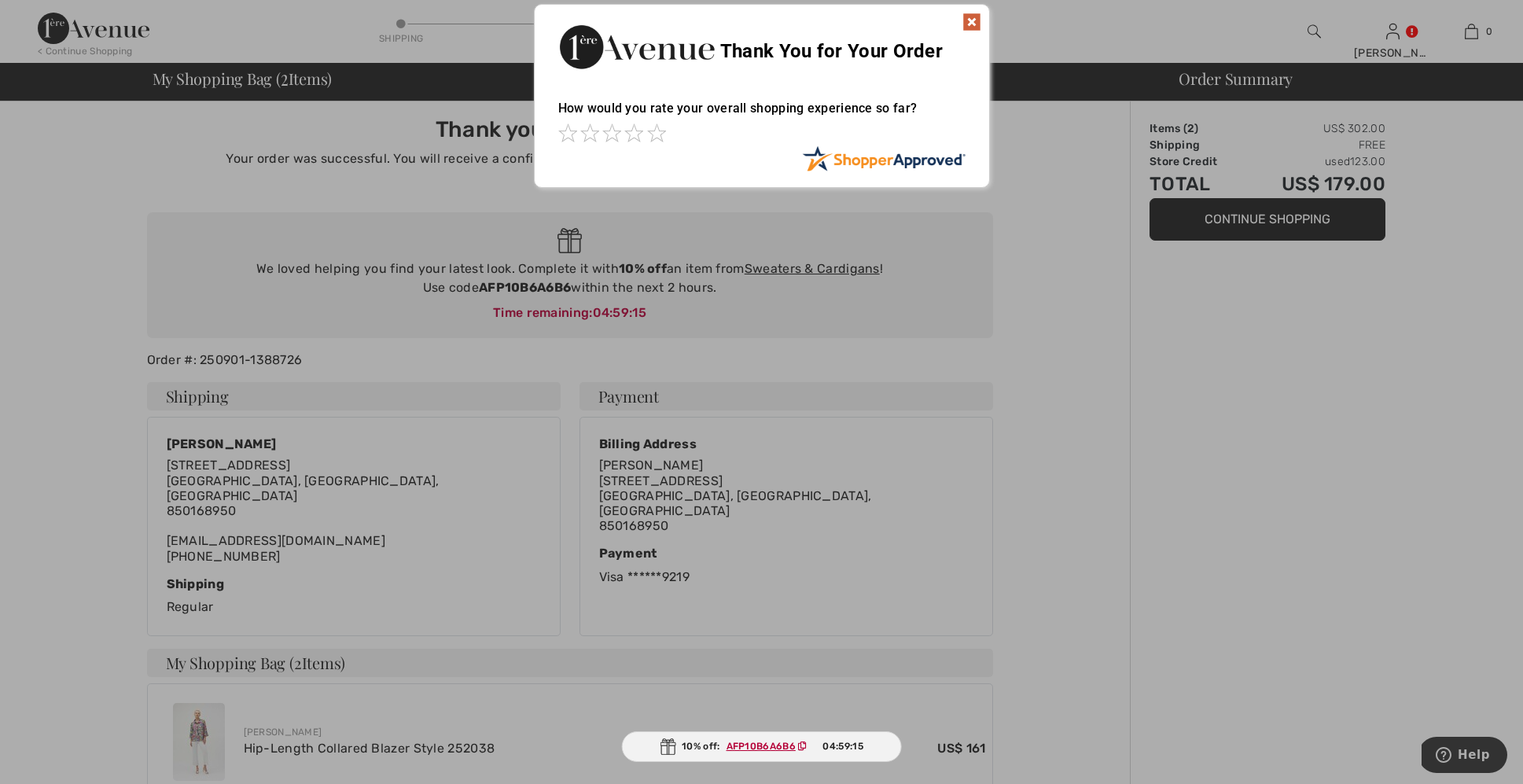
scroll to position [4, 0]
click at [653, 133] on span at bounding box center [657, 133] width 19 height 19
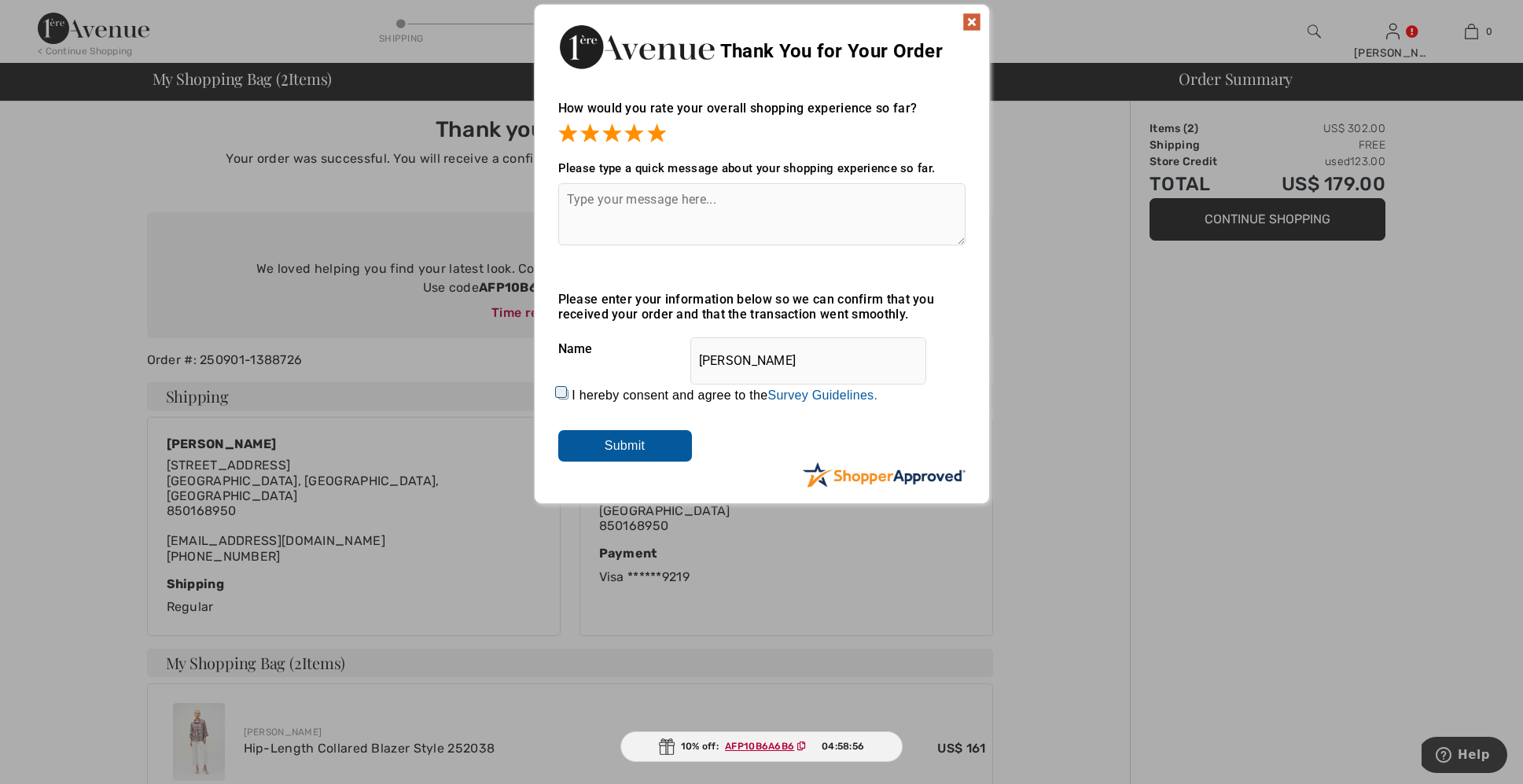
click at [972, 18] on img at bounding box center [972, 22] width 19 height 19
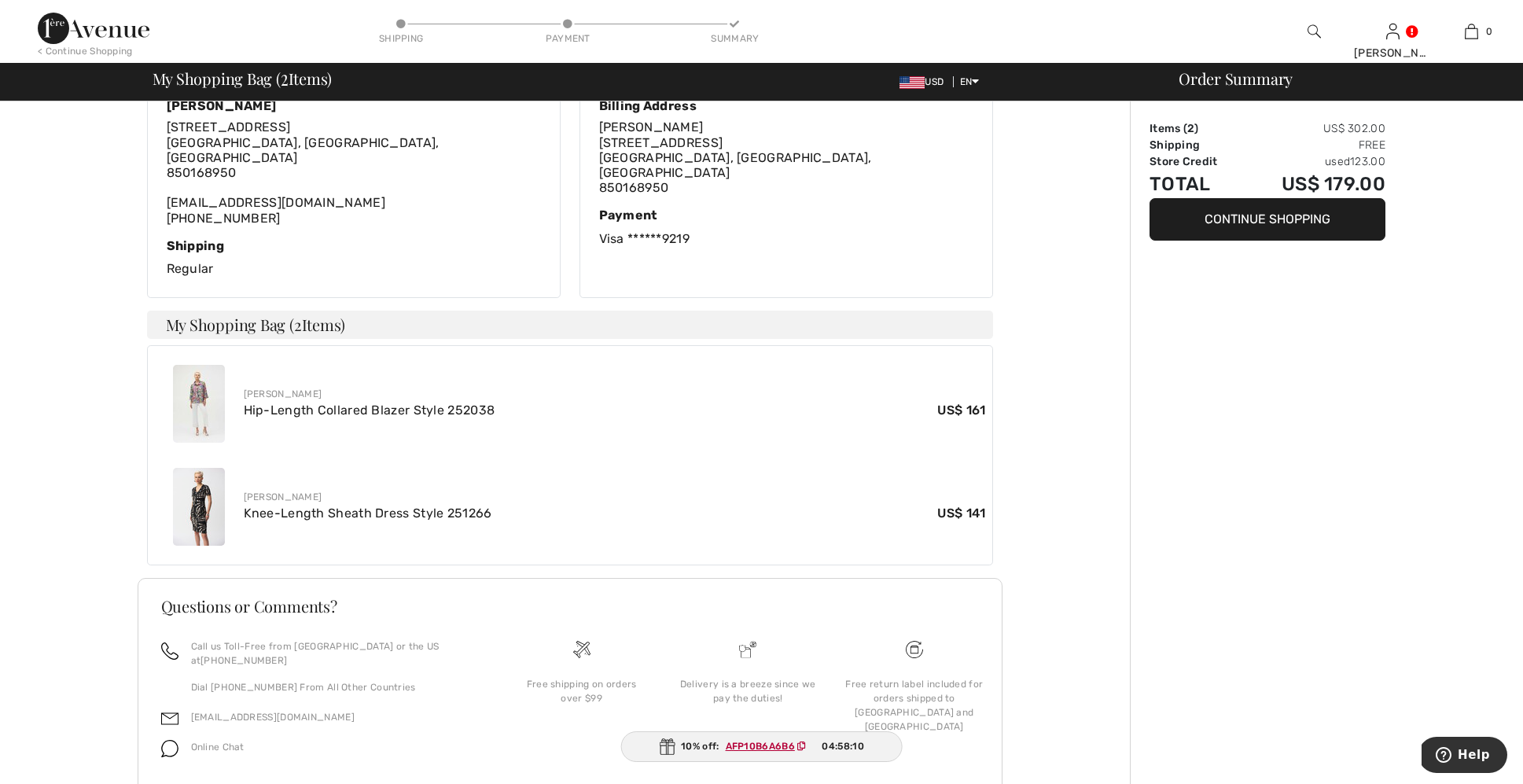
scroll to position [342, 0]
click at [771, 743] on ins "AFP10B6A6B6" at bounding box center [760, 746] width 69 height 11
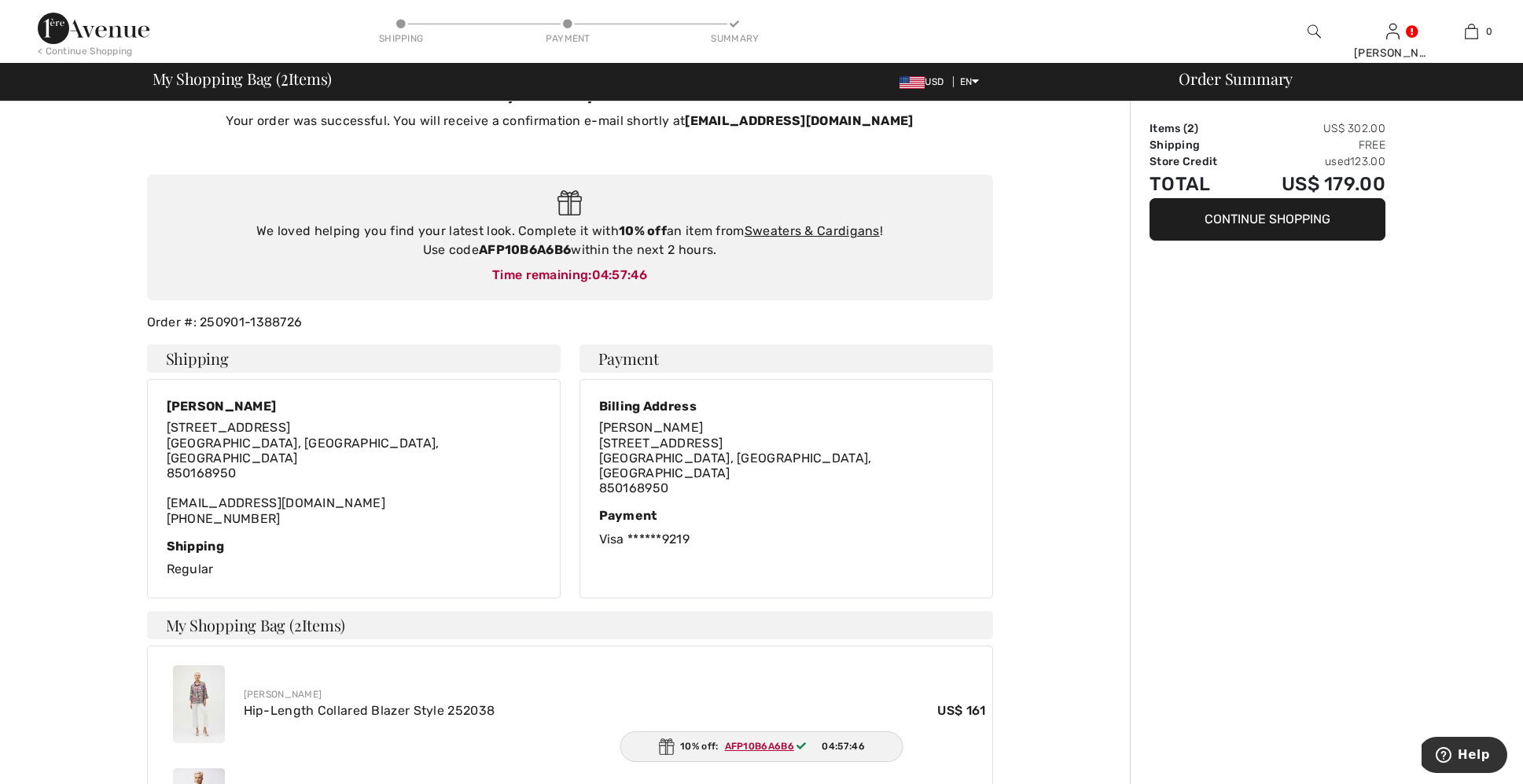
scroll to position [47, 0]
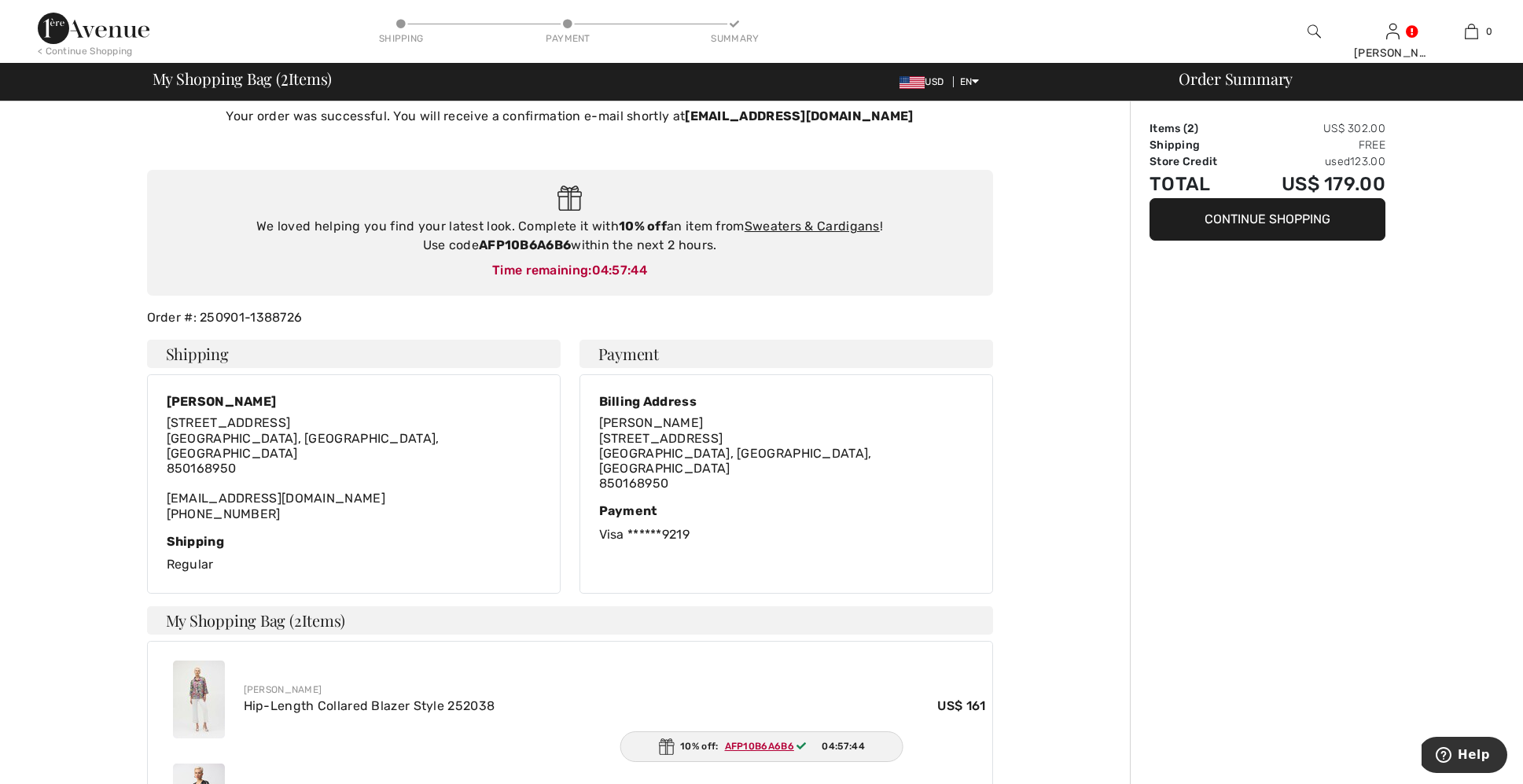
click at [800, 744] on icon at bounding box center [801, 746] width 10 height 10
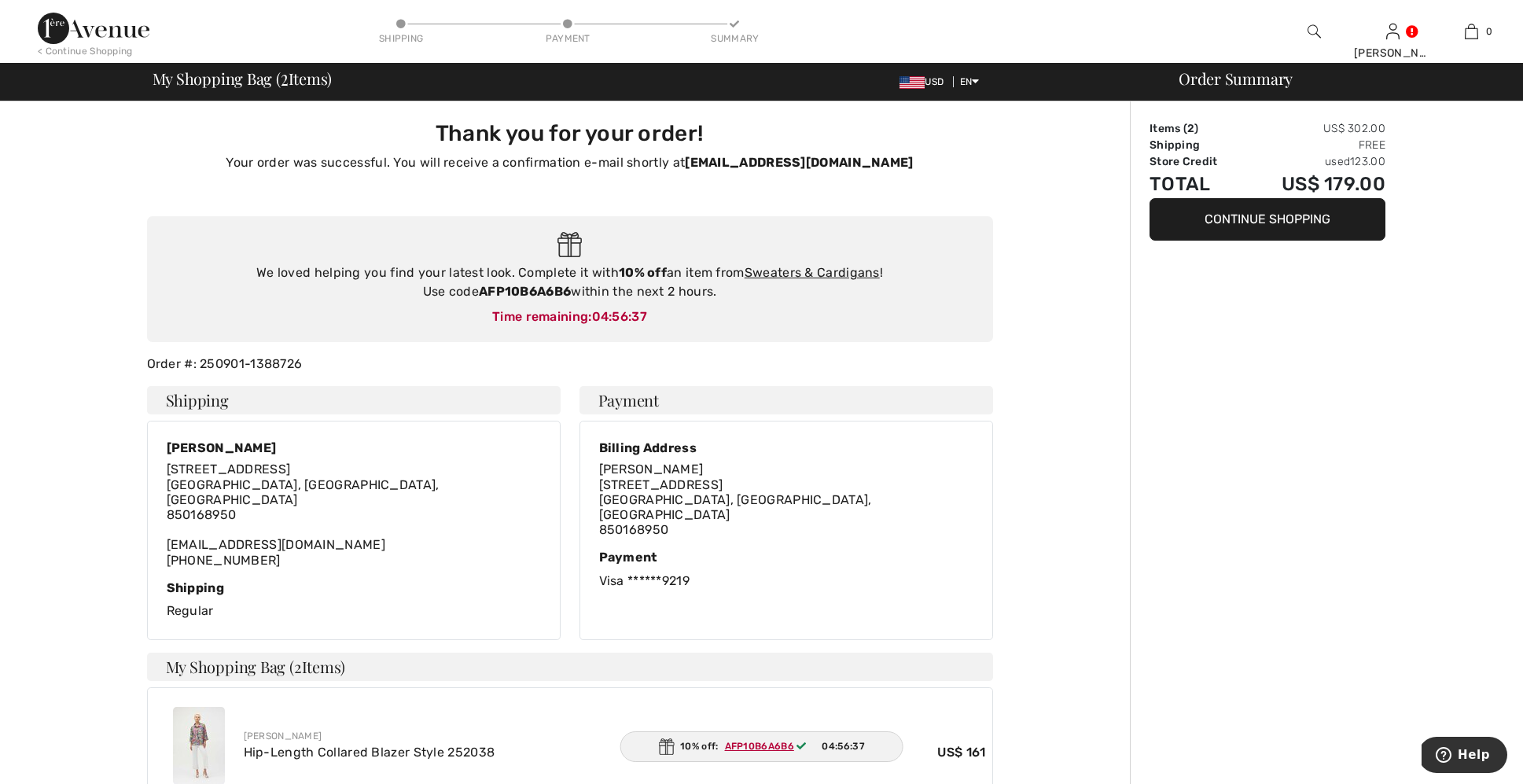
scroll to position [0, 0]
